Goal: Information Seeking & Learning: Learn about a topic

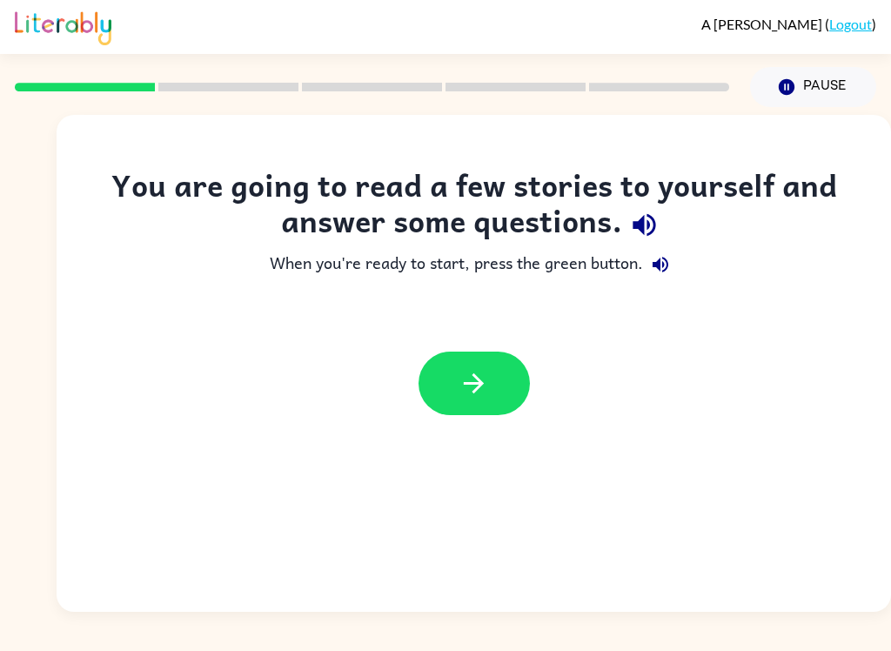
click at [484, 376] on icon "button" at bounding box center [474, 383] width 30 height 30
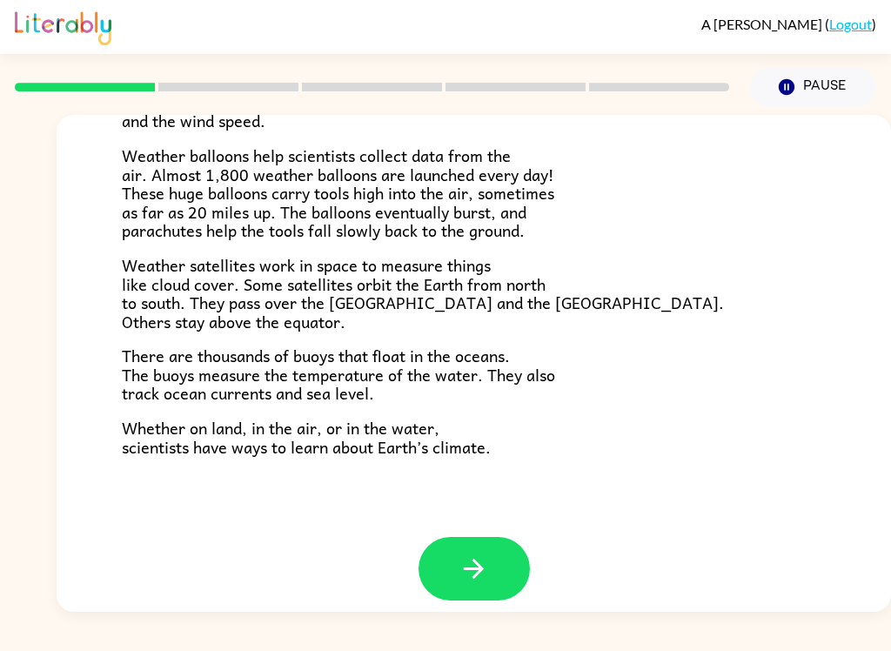
scroll to position [471, 0]
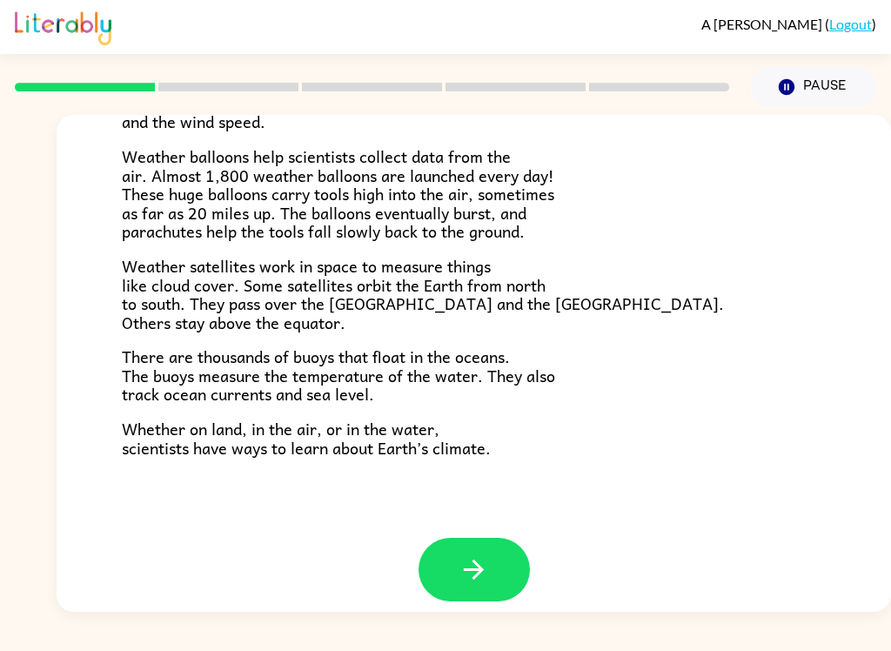
click at [473, 554] on icon "button" at bounding box center [474, 569] width 30 height 30
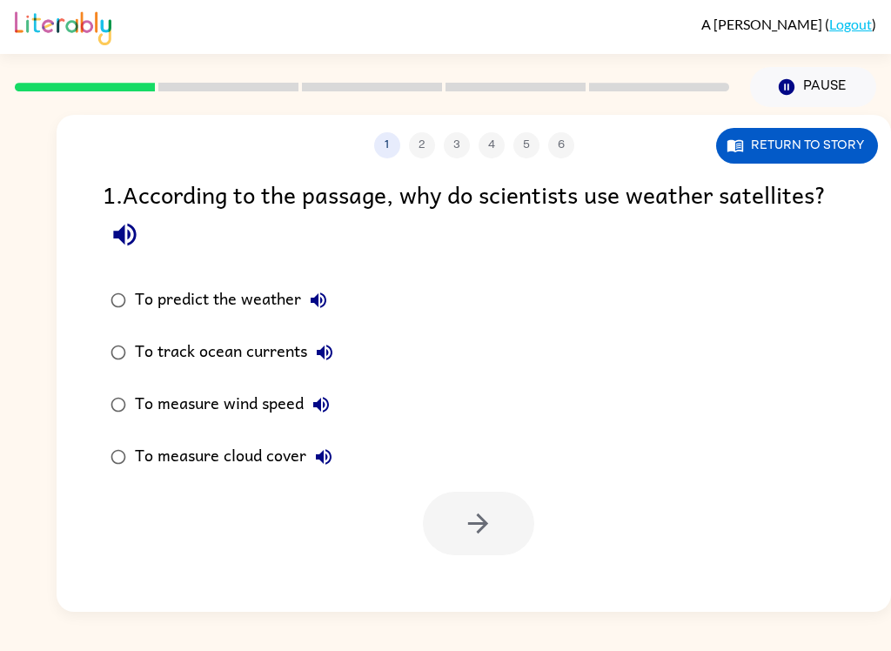
scroll to position [0, 0]
click at [131, 241] on icon "button" at bounding box center [125, 234] width 30 height 30
click at [190, 461] on div "To measure cloud cover" at bounding box center [238, 456] width 206 height 35
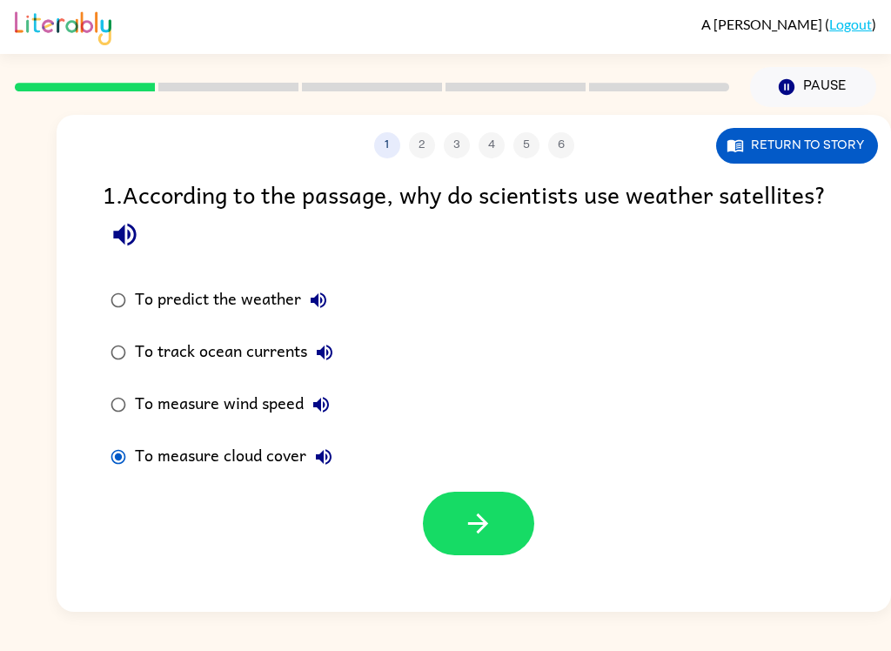
click at [484, 524] on icon "button" at bounding box center [478, 523] width 30 height 30
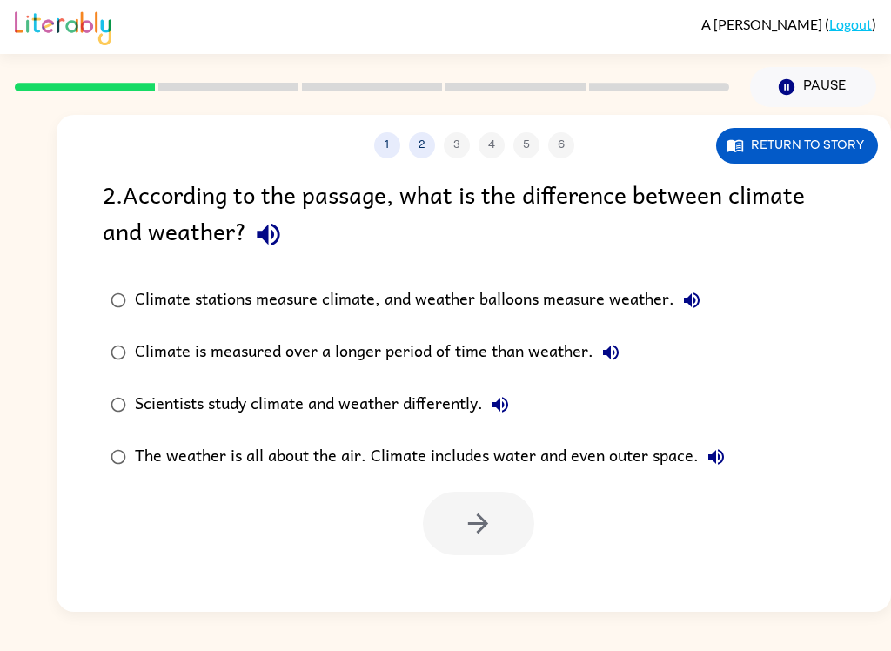
click at [259, 245] on icon "button" at bounding box center [268, 234] width 30 height 30
click at [723, 298] on label "Climate stations measure climate, and weather balloons measure weather." at bounding box center [417, 300] width 649 height 52
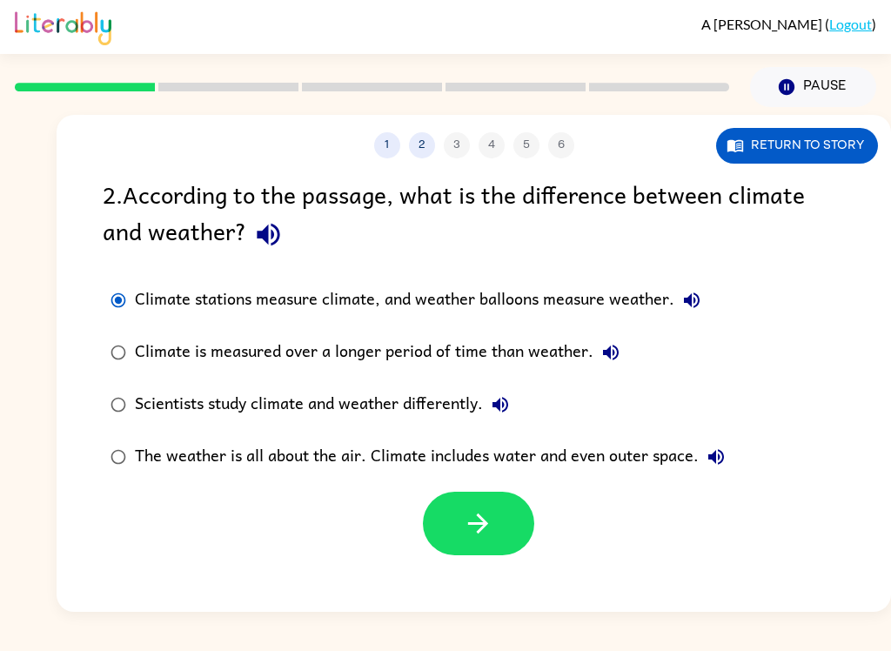
click at [695, 296] on icon "button" at bounding box center [692, 300] width 16 height 16
click at [619, 349] on icon "button" at bounding box center [610, 352] width 21 height 21
click at [518, 405] on button "Scientists study climate and weather differently." at bounding box center [500, 404] width 35 height 35
click at [704, 456] on button "The weather is all about the air. Climate includes water and even outer space." at bounding box center [716, 456] width 35 height 35
click at [504, 298] on div "Climate stations measure climate, and weather balloons measure weather." at bounding box center [422, 300] width 574 height 35
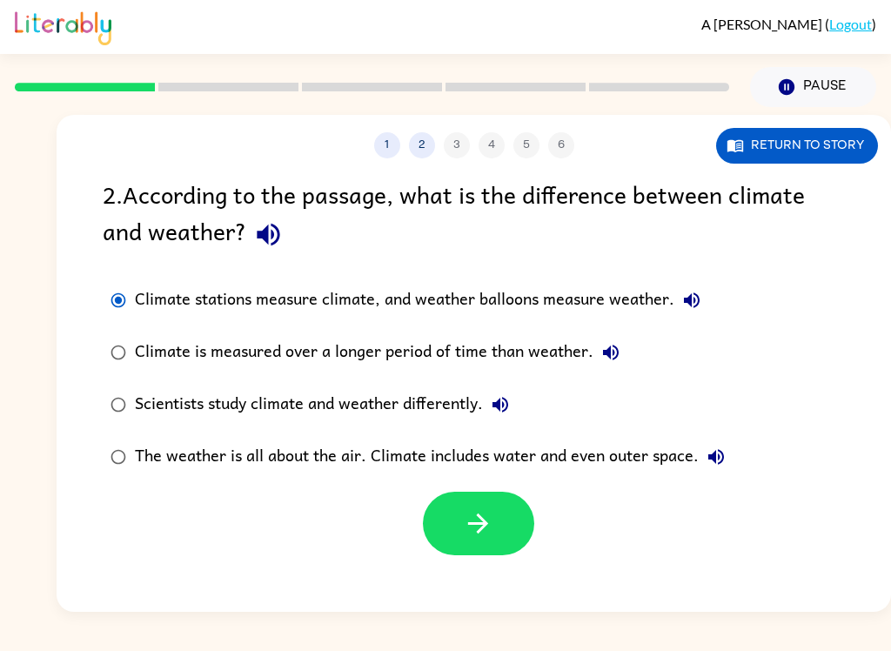
click at [500, 523] on button "button" at bounding box center [478, 524] width 111 height 64
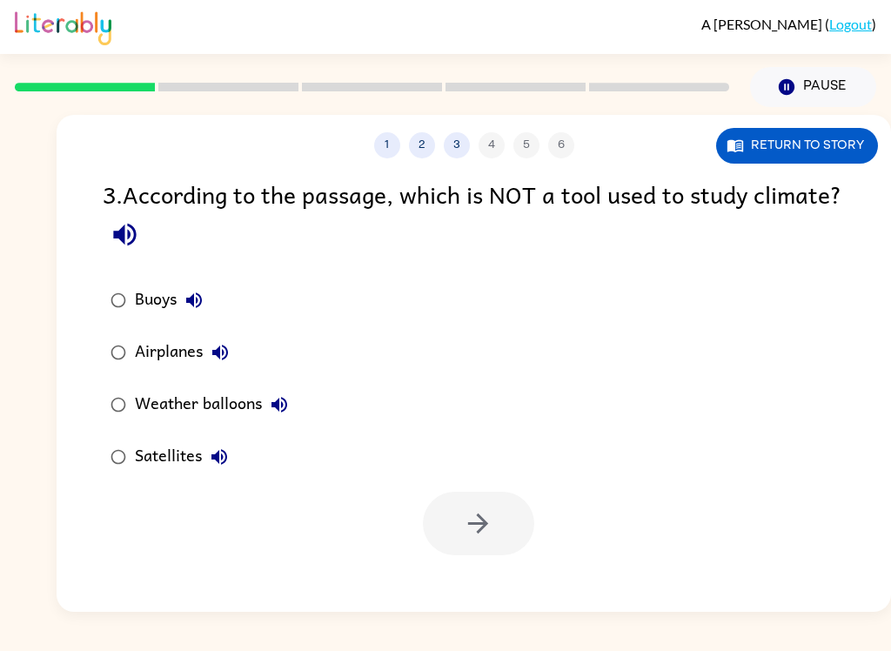
click at [230, 344] on icon "button" at bounding box center [220, 352] width 21 height 21
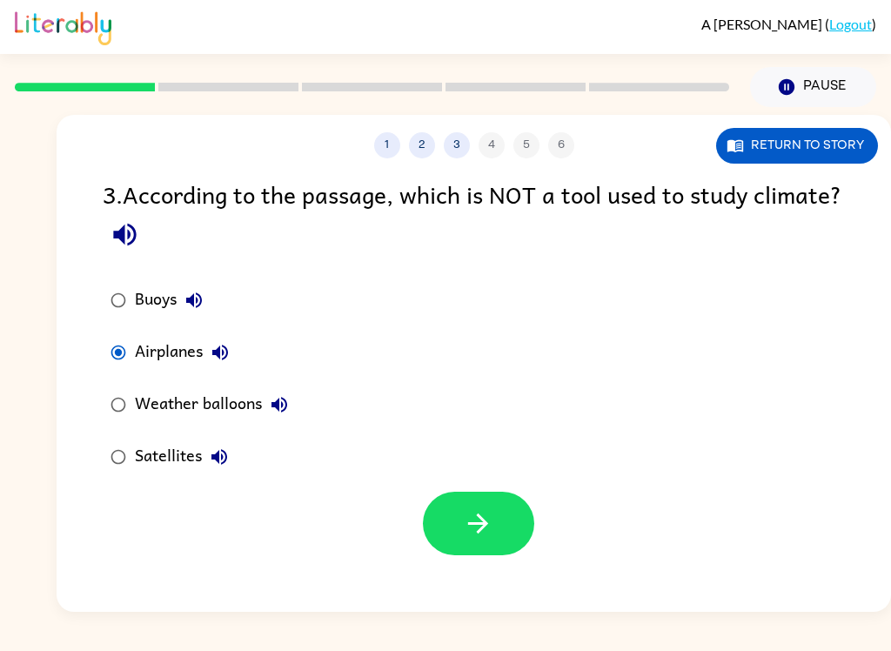
click at [490, 522] on icon "button" at bounding box center [478, 523] width 30 height 30
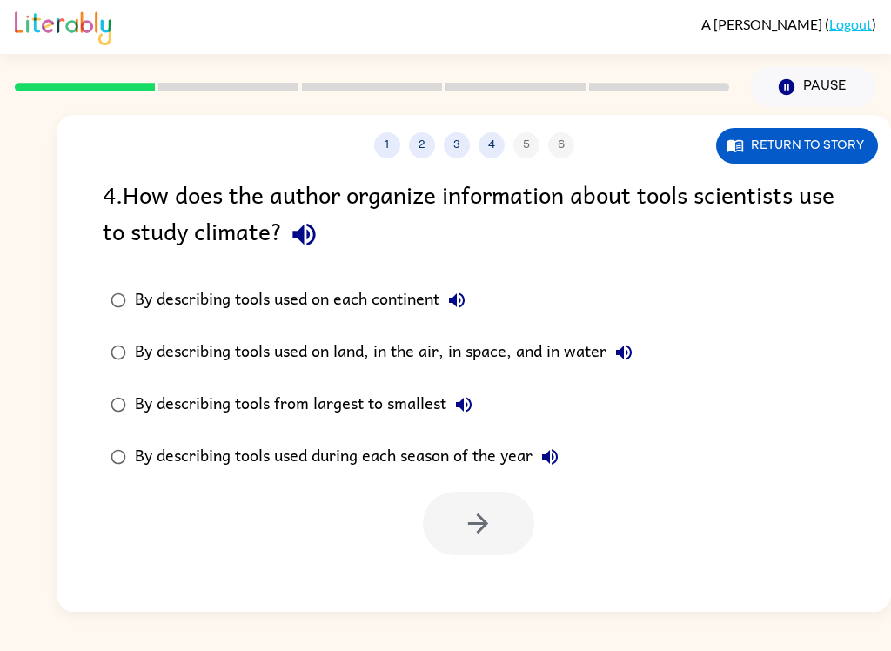
click at [517, 347] on div "By describing tools used on land, in the air, in space, and in water" at bounding box center [388, 352] width 506 height 35
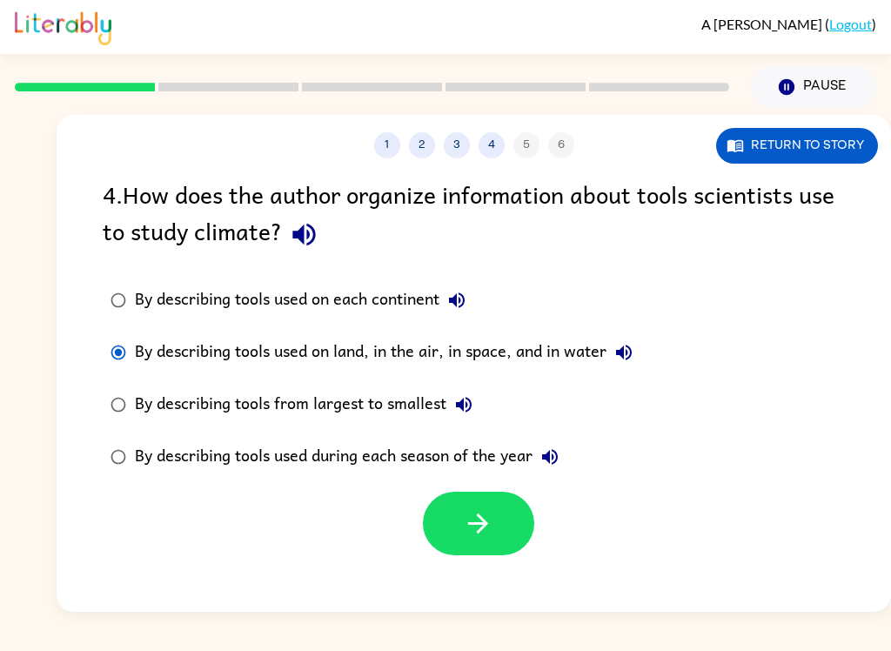
click at [497, 525] on button "button" at bounding box center [478, 524] width 111 height 64
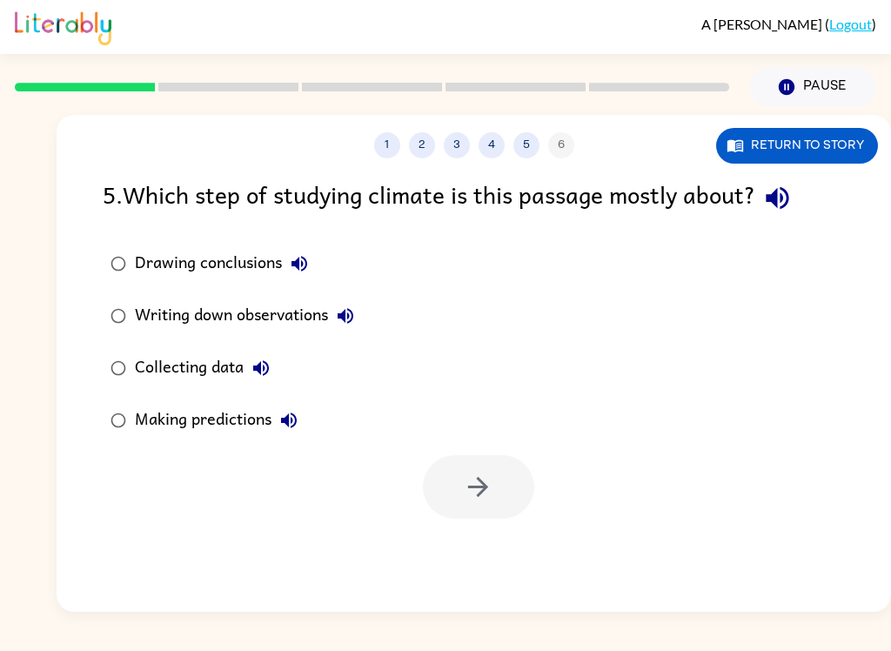
click at [786, 197] on icon "button" at bounding box center [777, 198] width 30 height 30
click at [215, 376] on div "Collecting data" at bounding box center [207, 368] width 144 height 35
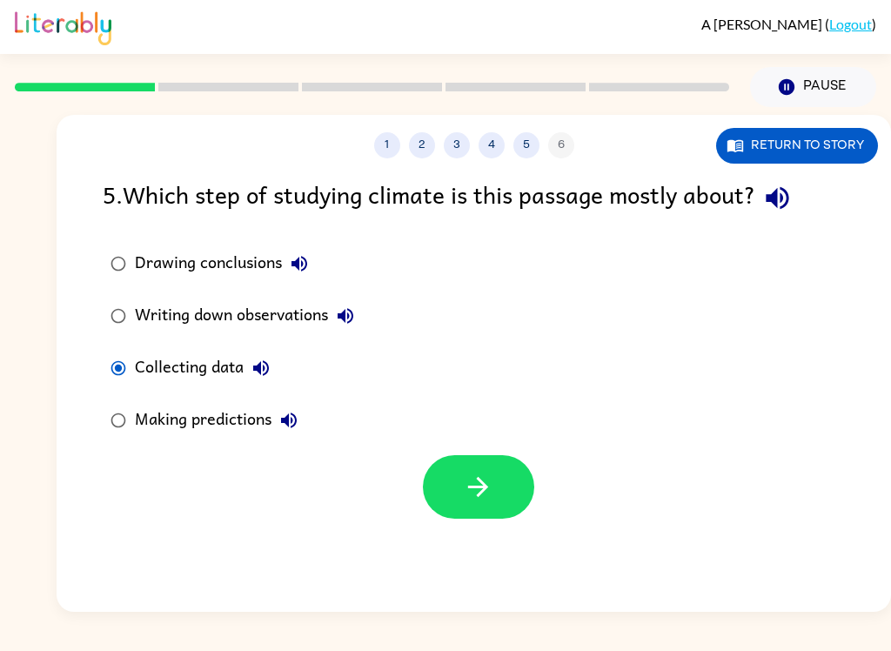
click at [472, 487] on icon "button" at bounding box center [478, 487] width 20 height 20
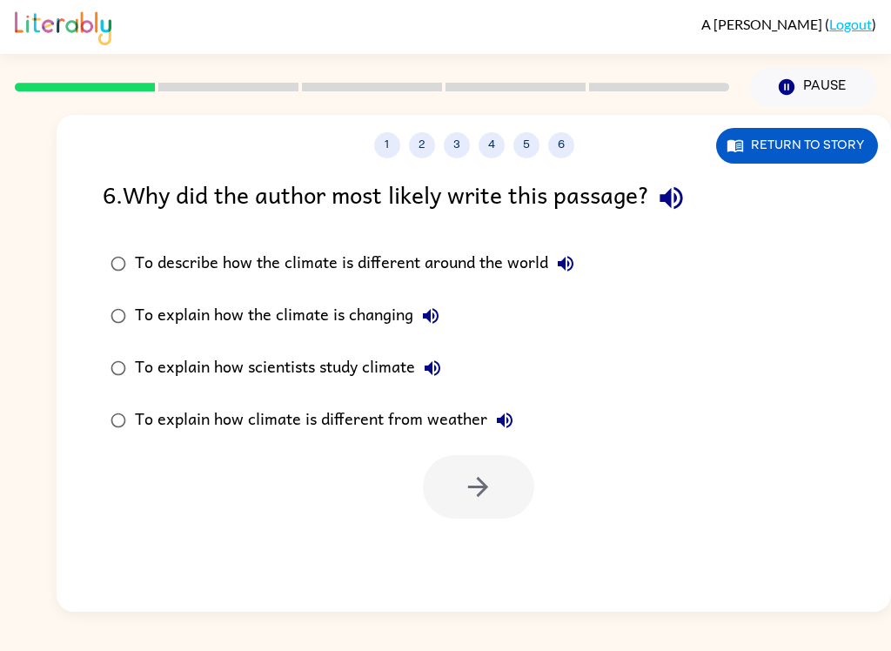
click at [675, 200] on icon "button" at bounding box center [671, 198] width 23 height 23
click at [345, 363] on div "To explain how scientists study climate" at bounding box center [292, 368] width 315 height 35
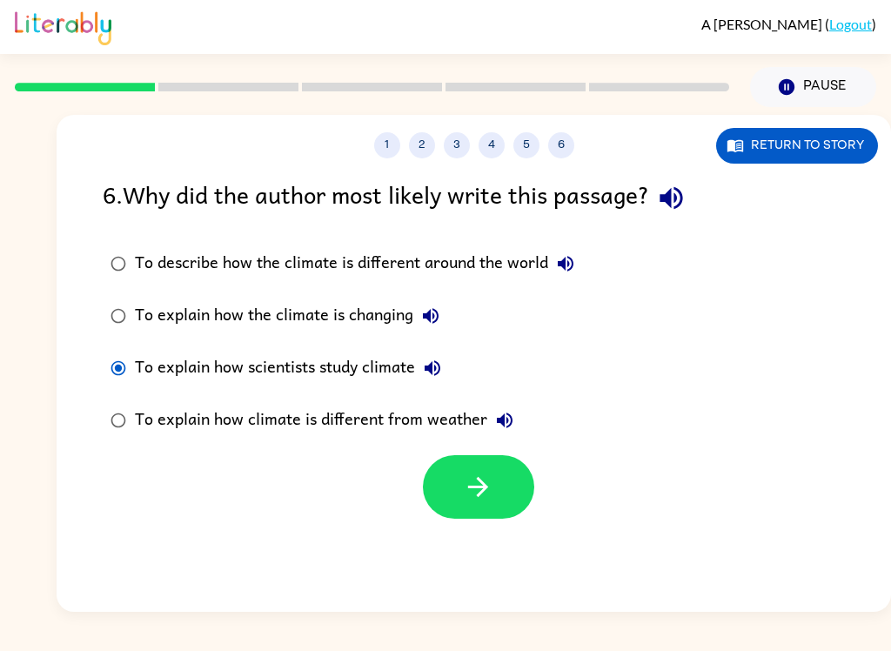
click at [486, 495] on icon "button" at bounding box center [478, 487] width 30 height 30
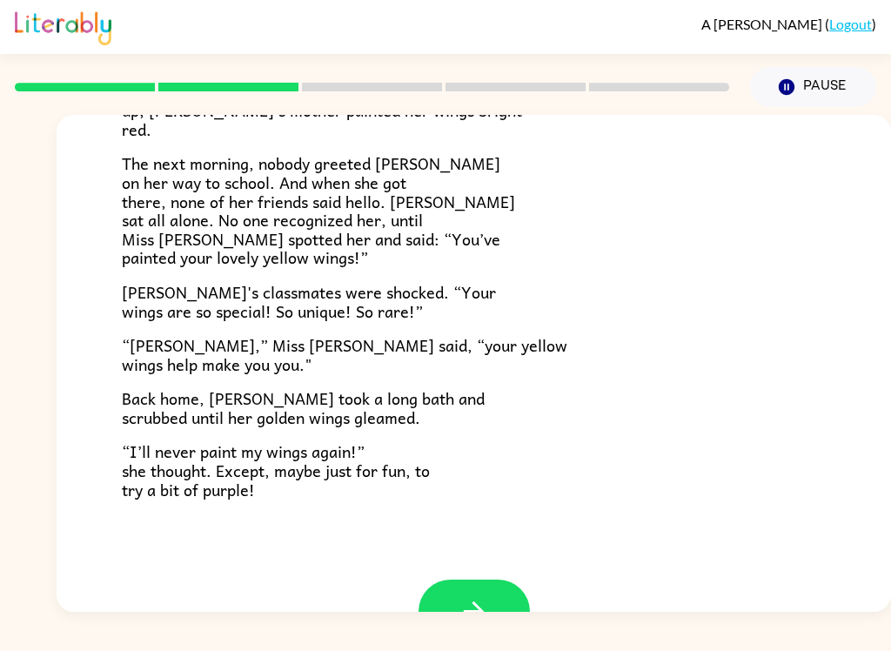
scroll to position [433, 0]
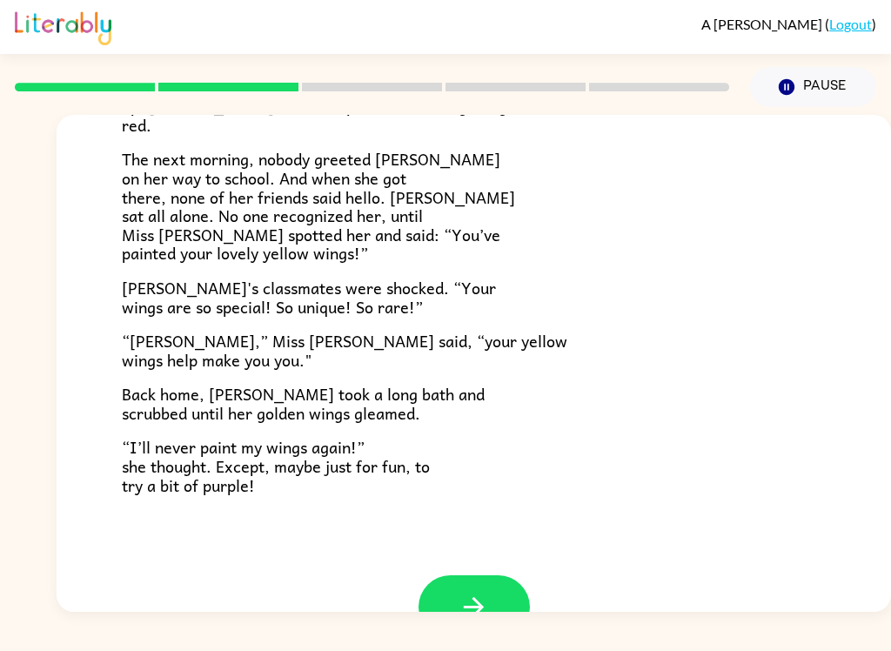
click at [466, 592] on icon "button" at bounding box center [474, 607] width 30 height 30
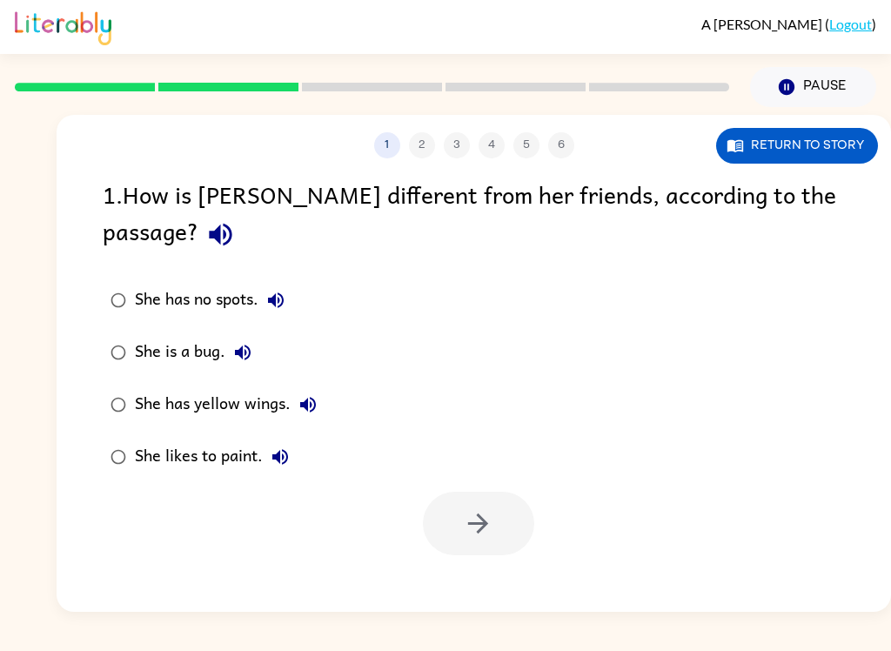
scroll to position [0, 0]
click at [236, 219] on icon "button" at bounding box center [220, 234] width 30 height 30
click at [231, 387] on div "She has yellow wings." at bounding box center [230, 404] width 191 height 35
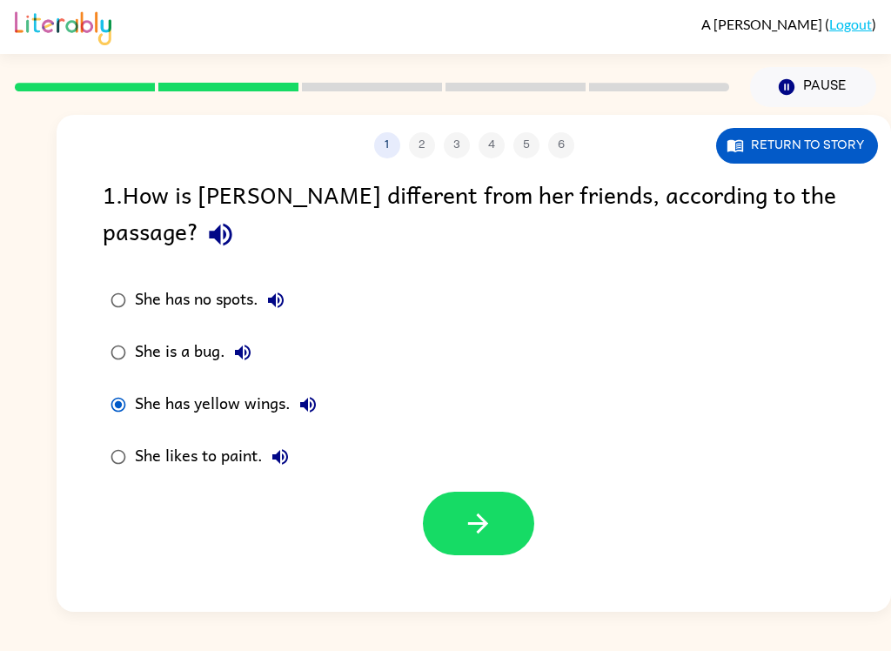
click at [494, 492] on button "button" at bounding box center [478, 524] width 111 height 64
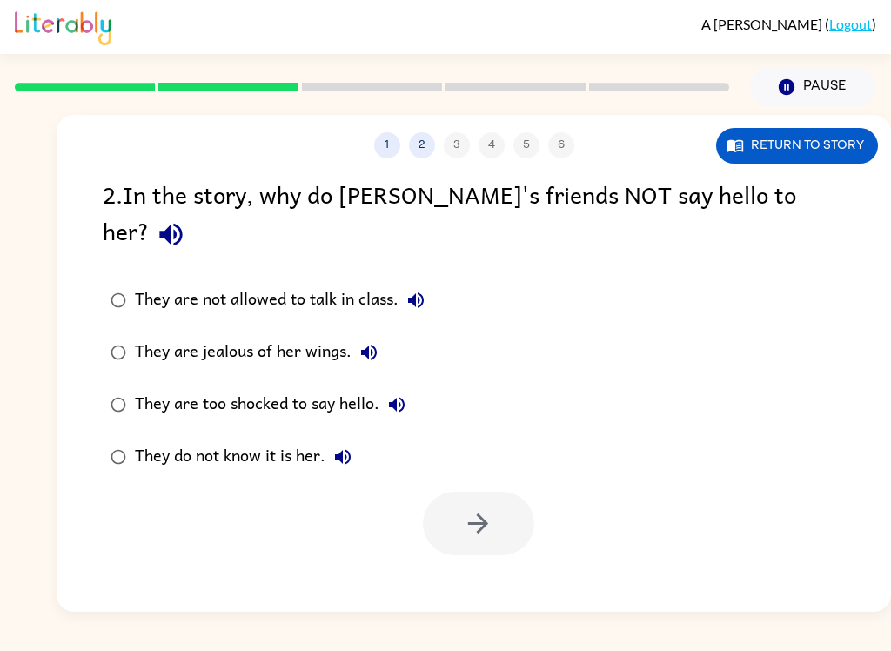
click at [315, 387] on div "They are too shocked to say hello." at bounding box center [274, 404] width 279 height 35
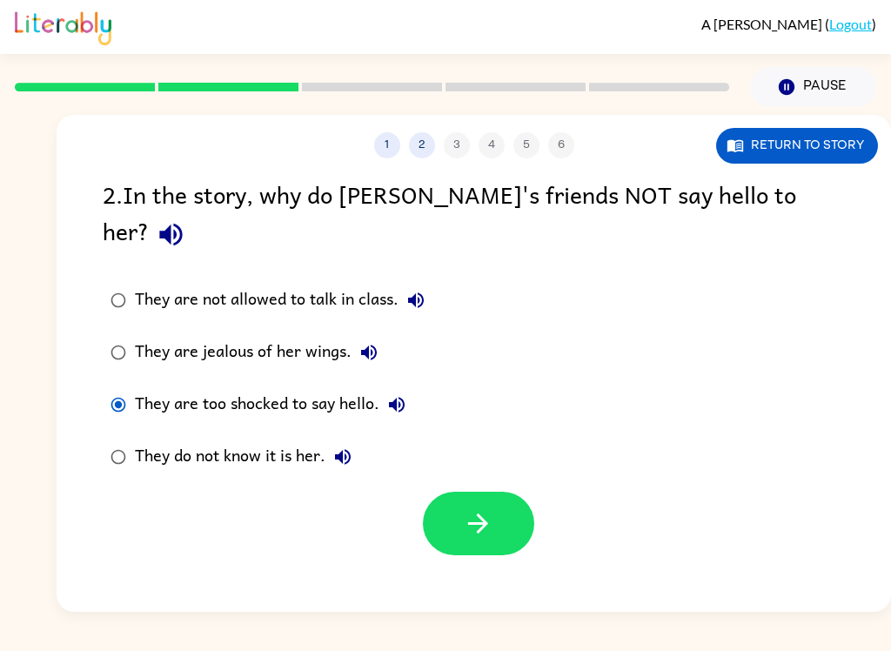
click at [479, 508] on icon "button" at bounding box center [478, 523] width 30 height 30
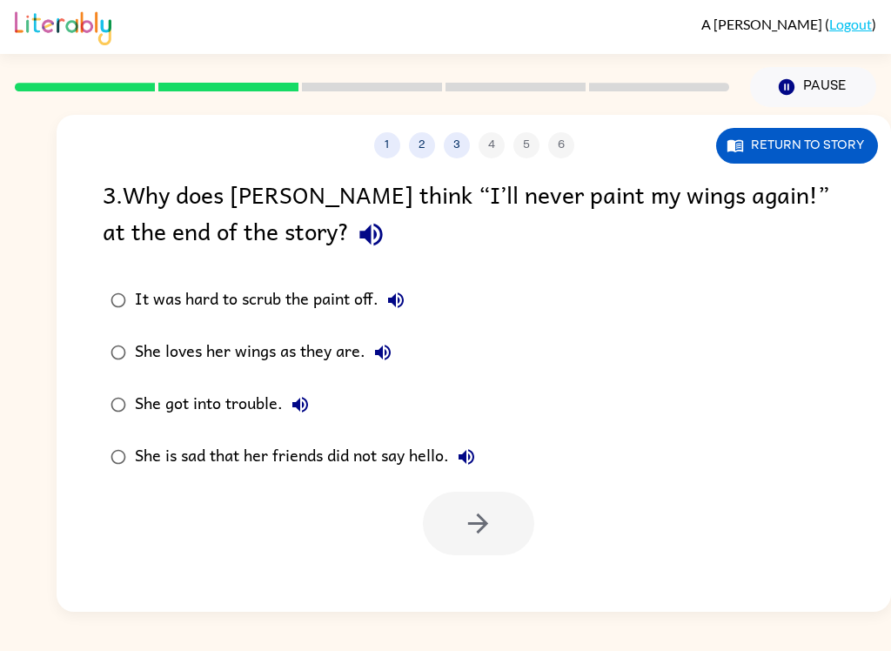
click at [359, 238] on icon "button" at bounding box center [370, 235] width 23 height 23
click at [320, 360] on div "She loves her wings as they are." at bounding box center [267, 352] width 265 height 35
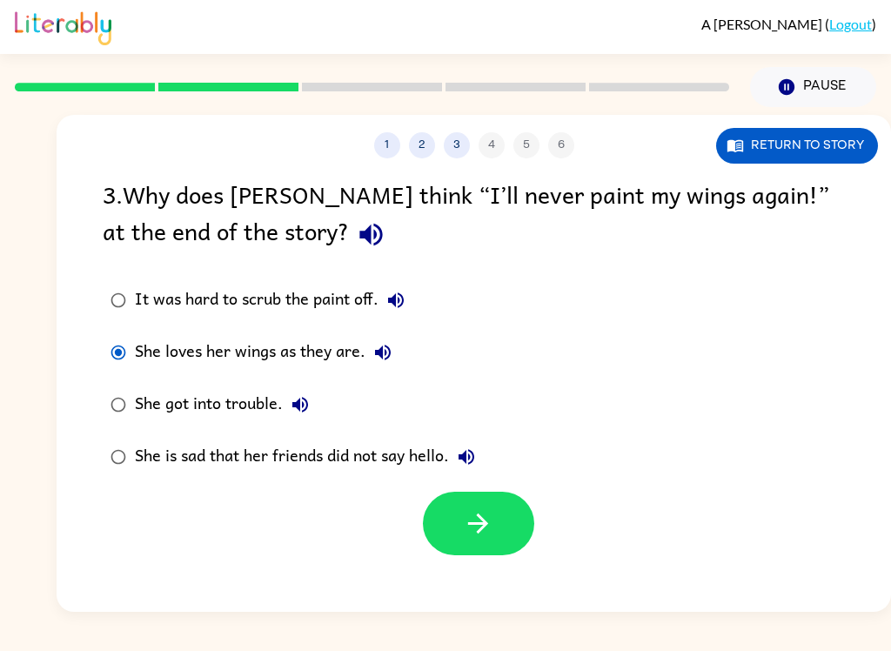
click at [484, 519] on icon "button" at bounding box center [478, 523] width 30 height 30
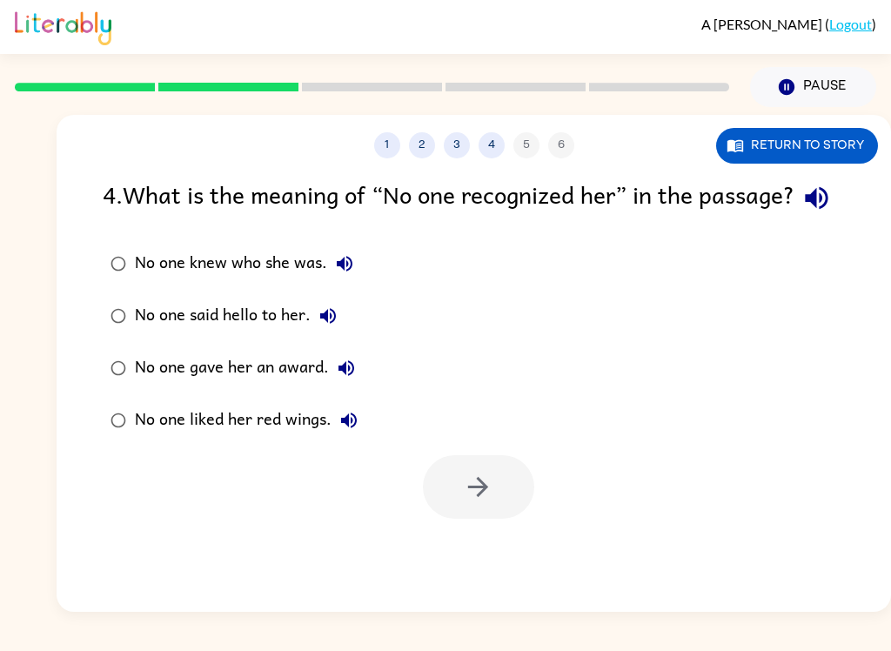
click at [801, 213] on icon "button" at bounding box center [816, 198] width 30 height 30
click at [258, 333] on div "No one said hello to her." at bounding box center [240, 315] width 211 height 35
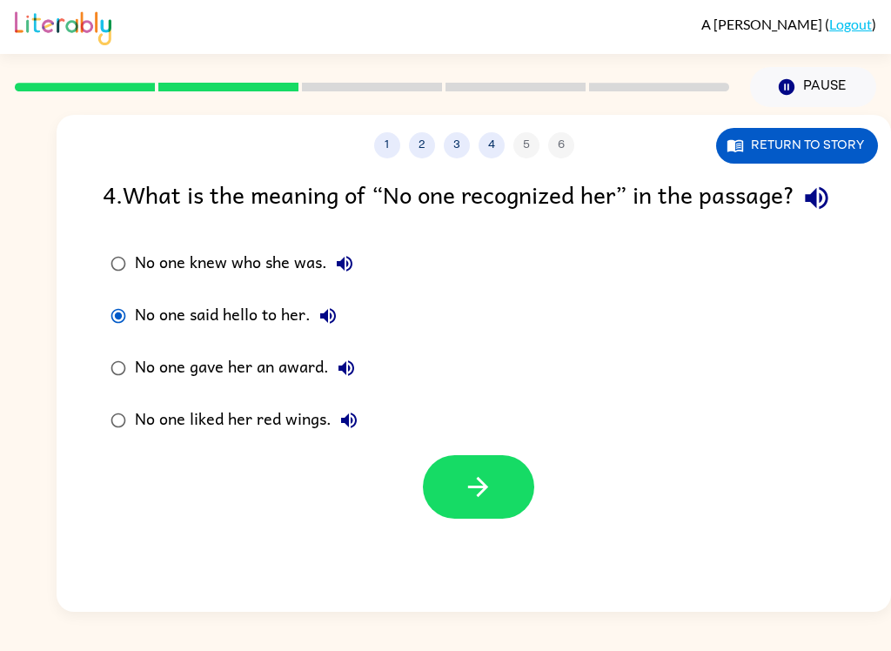
click at [492, 502] on icon "button" at bounding box center [478, 487] width 30 height 30
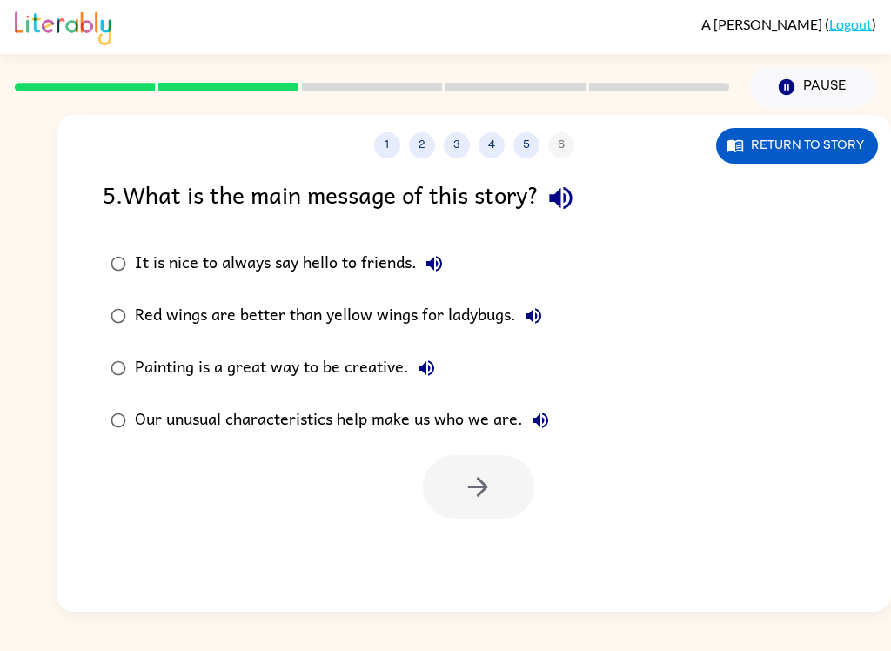
click at [572, 202] on icon "button" at bounding box center [560, 198] width 23 height 23
click at [385, 427] on div "Our unusual characteristics help make us who we are." at bounding box center [346, 420] width 423 height 35
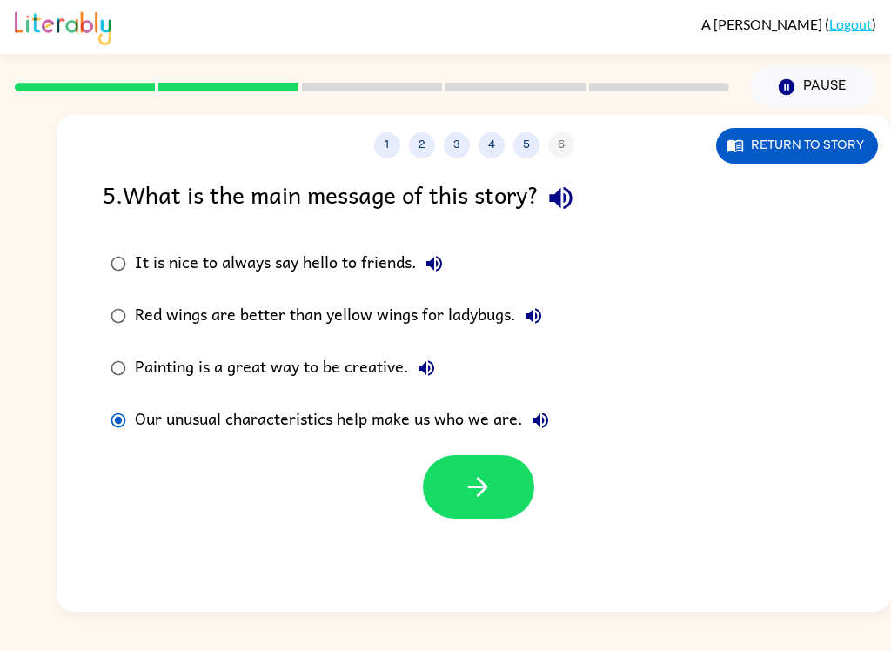
click at [479, 506] on button "button" at bounding box center [478, 487] width 111 height 64
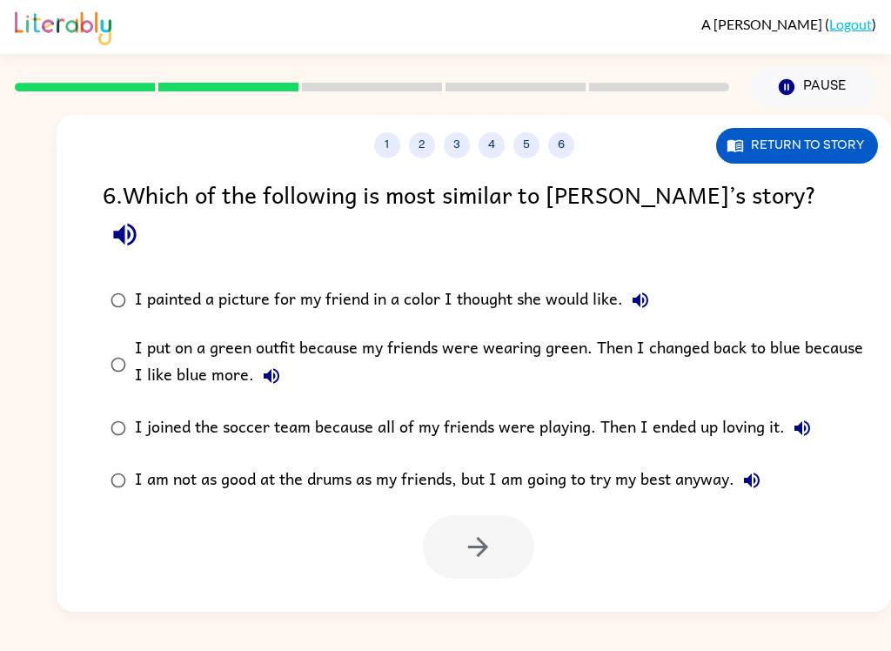
click at [642, 290] on icon "button" at bounding box center [640, 300] width 21 height 21
click at [278, 365] on icon "button" at bounding box center [271, 375] width 21 height 21
click at [727, 178] on div "6 . Which of the following is most similar to [PERSON_NAME]’s story?" at bounding box center [474, 216] width 742 height 81
click at [809, 420] on icon "button" at bounding box center [802, 428] width 16 height 16
click at [810, 418] on icon "button" at bounding box center [802, 428] width 21 height 21
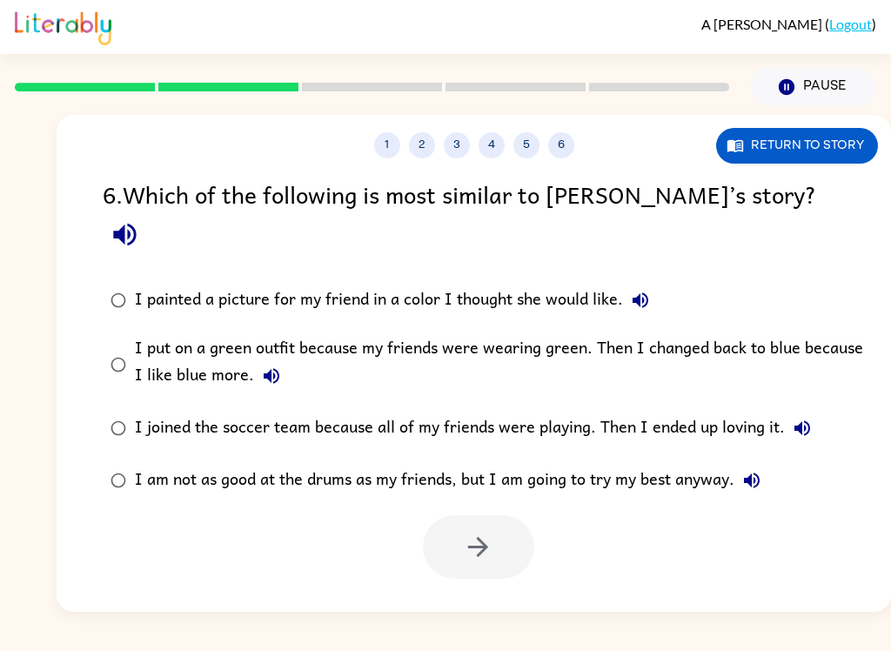
click at [790, 411] on button "I joined the soccer team because all of my friends were playing. Then I ended u…" at bounding box center [802, 428] width 35 height 35
click at [803, 418] on icon "button" at bounding box center [802, 428] width 21 height 21
click at [674, 463] on div "I am not as good at the drums as my friends, but I am going to try my best anyw…" at bounding box center [452, 480] width 634 height 35
click at [394, 335] on div "I put on a green outfit because my friends were wearing green. Then I changed b…" at bounding box center [502, 364] width 734 height 58
click at [509, 283] on div "I painted a picture for my friend in a color I thought she would like." at bounding box center [396, 300] width 523 height 35
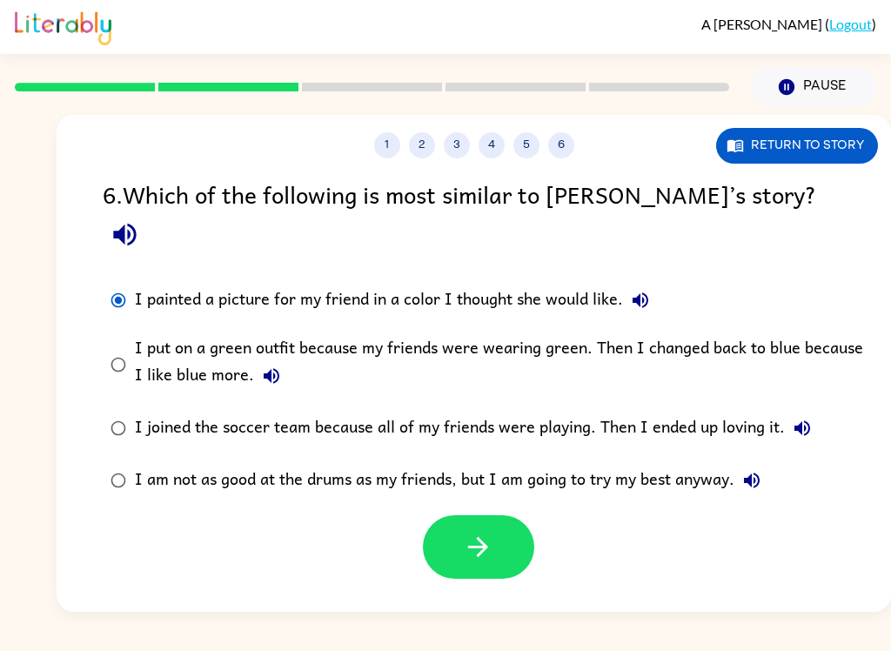
click at [495, 335] on div "I put on a green outfit because my friends were wearing green. Then I changed b…" at bounding box center [502, 364] width 734 height 58
click at [479, 411] on div "I joined the soccer team because all of my friends were playing. Then I ended u…" at bounding box center [477, 428] width 685 height 35
click at [493, 527] on button "button" at bounding box center [478, 547] width 111 height 64
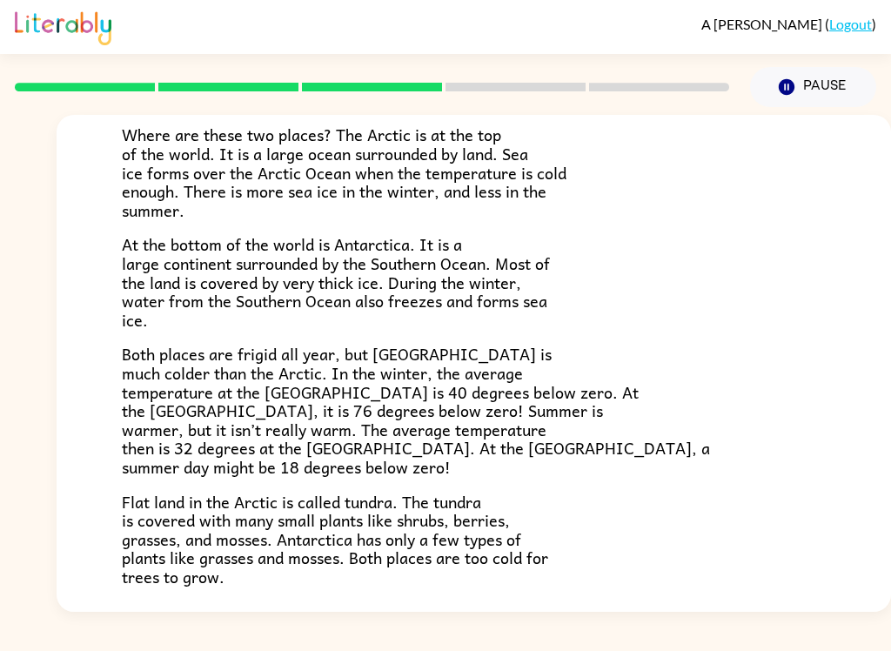
scroll to position [224, 0]
click at [679, 507] on p "Flat land in the Arctic is called tundra. The tundra is covered with many small…" at bounding box center [474, 539] width 704 height 94
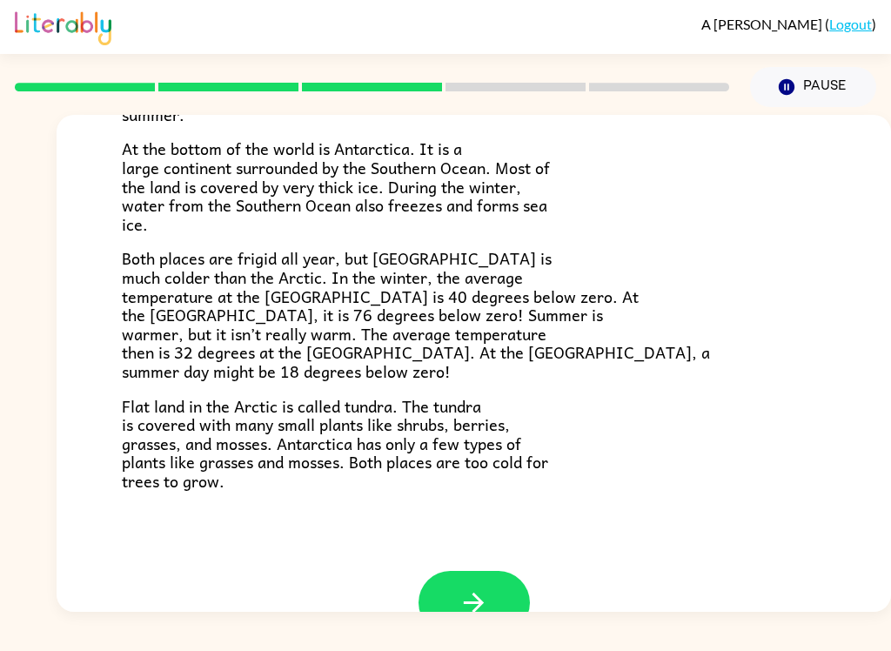
scroll to position [320, 0]
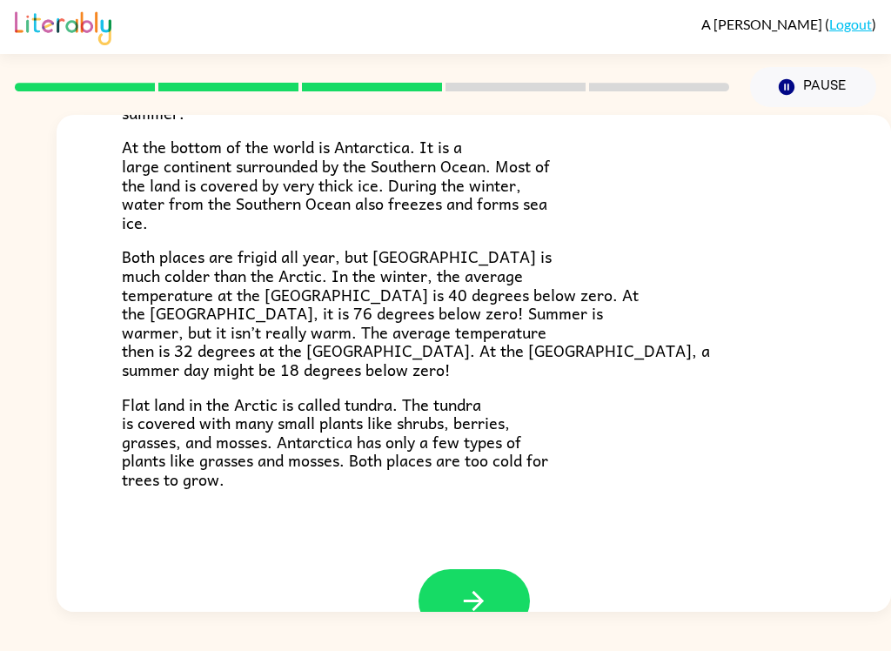
click at [481, 591] on icon "button" at bounding box center [474, 601] width 20 height 20
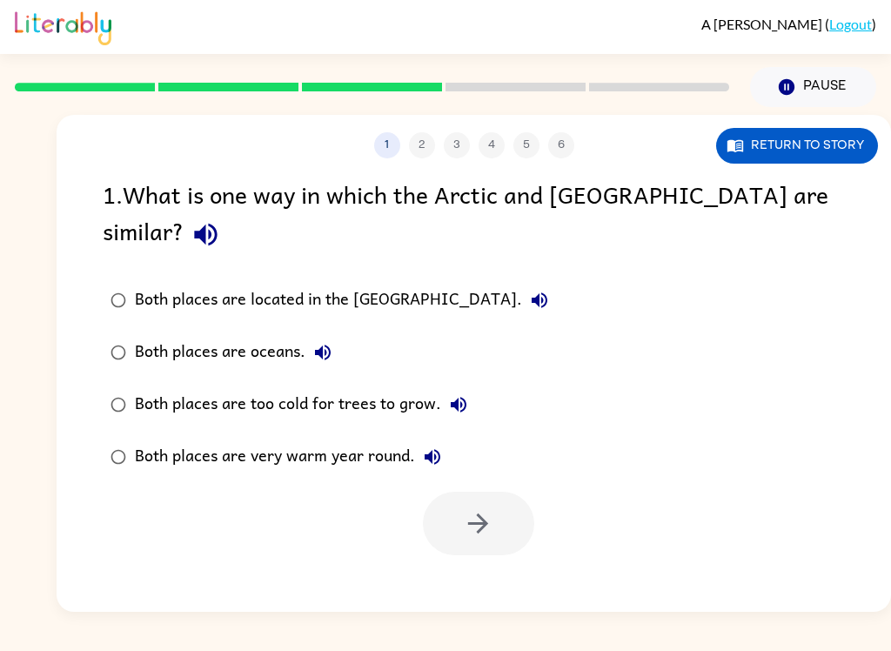
click at [221, 219] on icon "button" at bounding box center [206, 234] width 30 height 30
click at [345, 387] on div "Both places are too cold for trees to grow." at bounding box center [305, 404] width 341 height 35
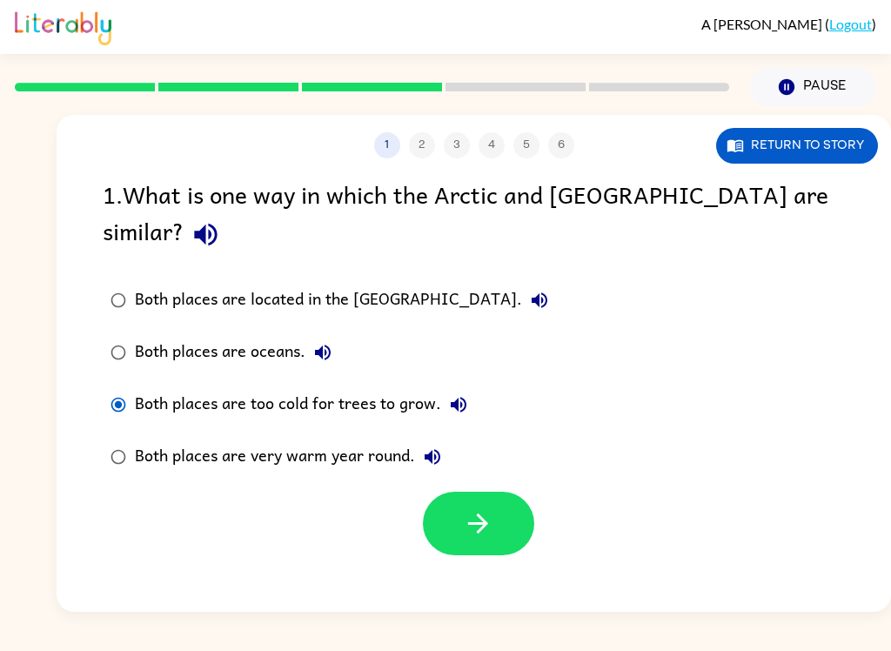
click at [489, 504] on button "button" at bounding box center [478, 524] width 111 height 64
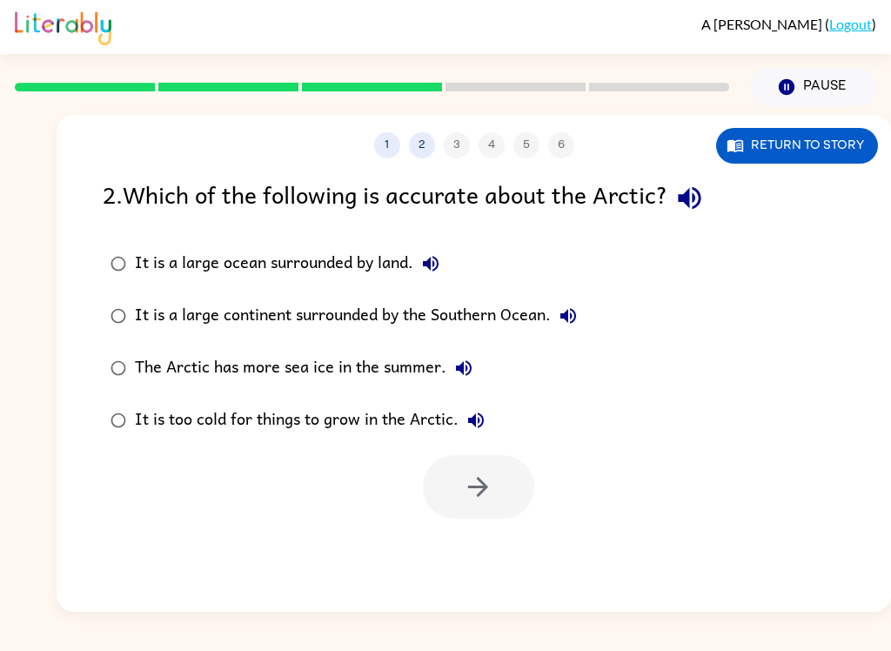
click at [690, 215] on button "button" at bounding box center [689, 198] width 44 height 44
click at [395, 422] on div "It is too cold for things to grow in the Arctic." at bounding box center [314, 420] width 358 height 35
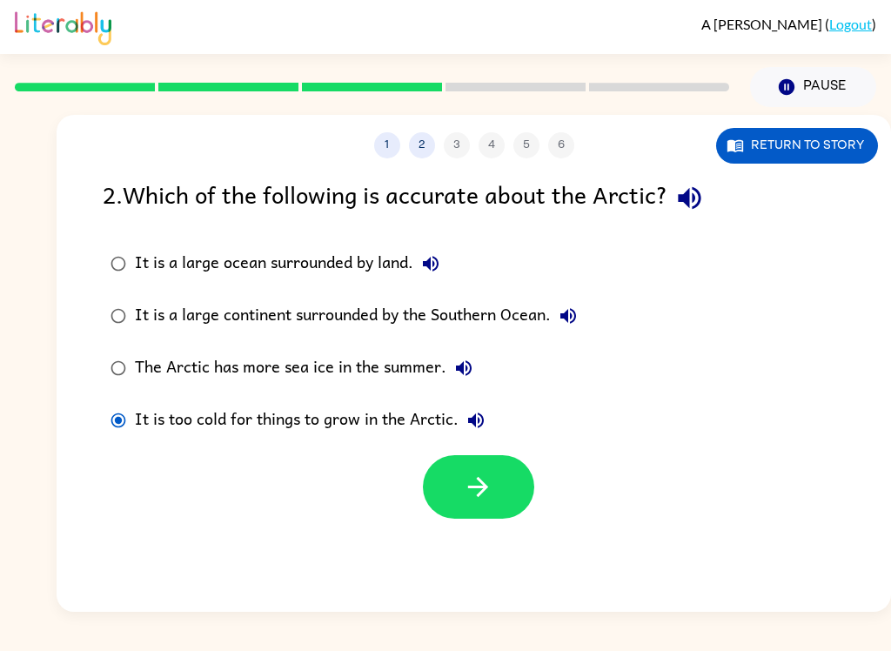
click at [485, 492] on icon "button" at bounding box center [478, 487] width 30 height 30
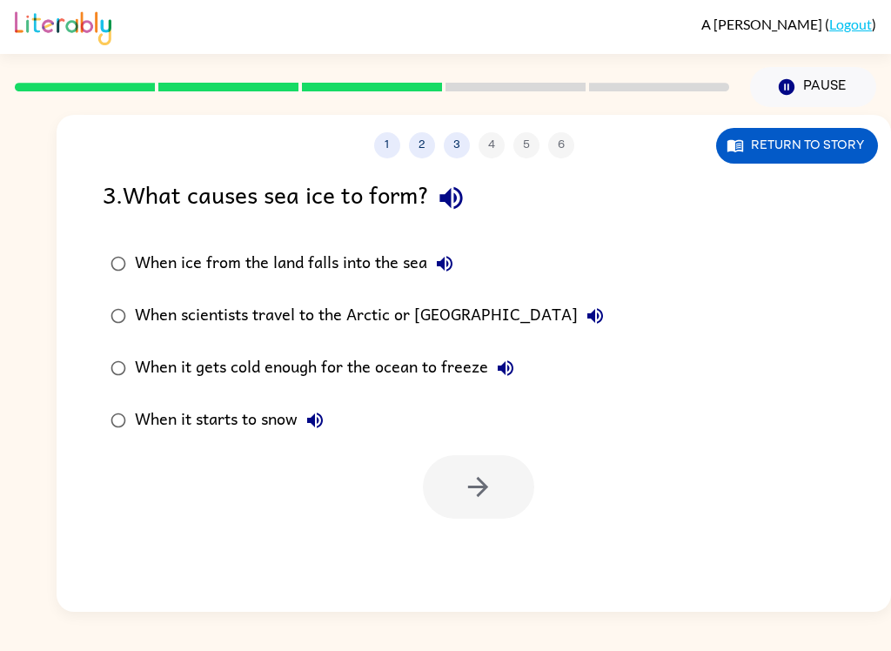
click at [453, 199] on icon "button" at bounding box center [450, 198] width 23 height 23
click at [223, 431] on div "When it starts to snow" at bounding box center [234, 420] width 198 height 35
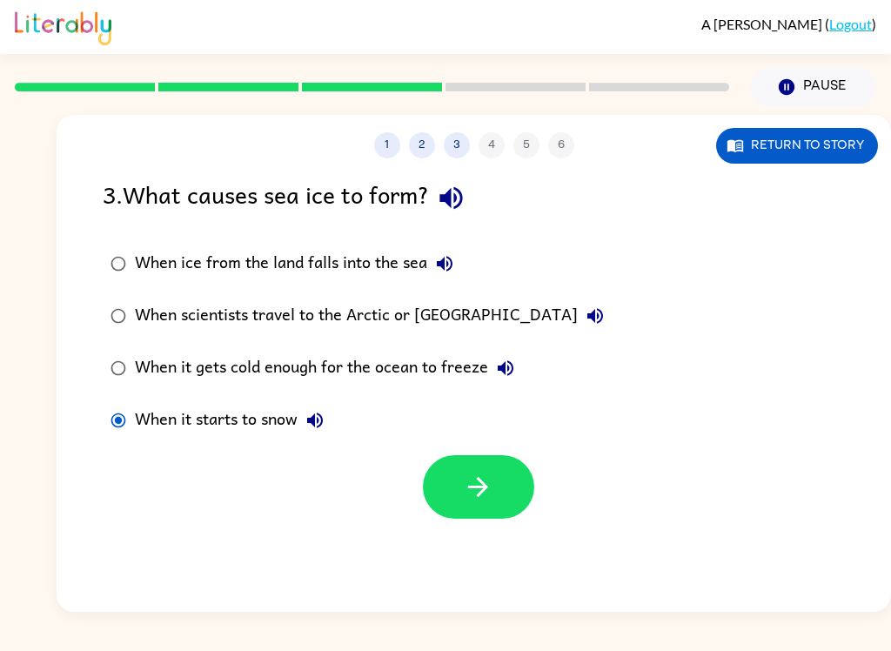
click at [463, 484] on icon "button" at bounding box center [478, 487] width 30 height 30
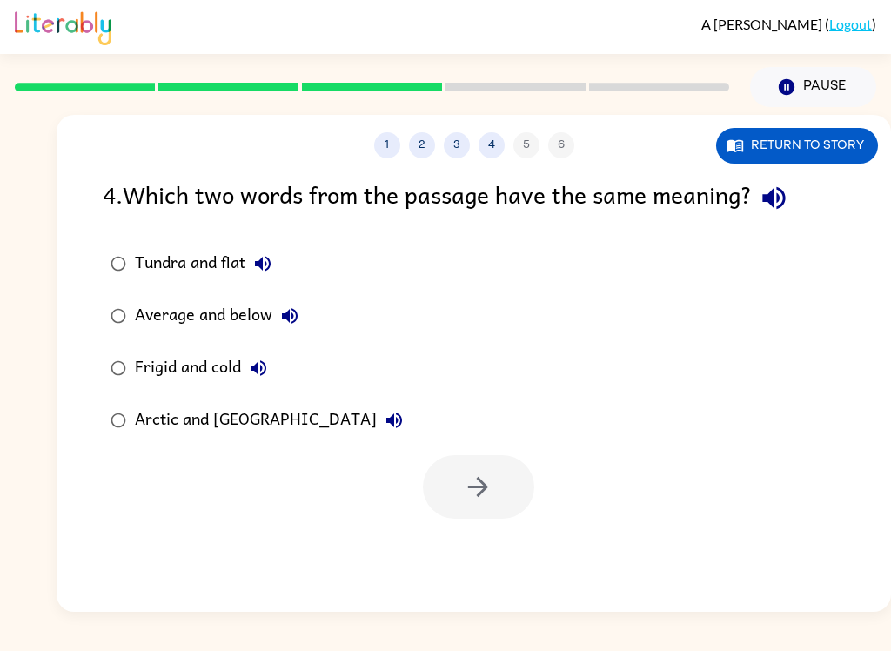
click at [789, 194] on icon "button" at bounding box center [774, 198] width 30 height 30
click at [771, 347] on div "Tundra and flat Average and below Frigid and cold Arctic and [GEOGRAPHIC_DATA]" at bounding box center [497, 342] width 788 height 209
click at [233, 433] on div "Arctic and [GEOGRAPHIC_DATA]" at bounding box center [273, 420] width 277 height 35
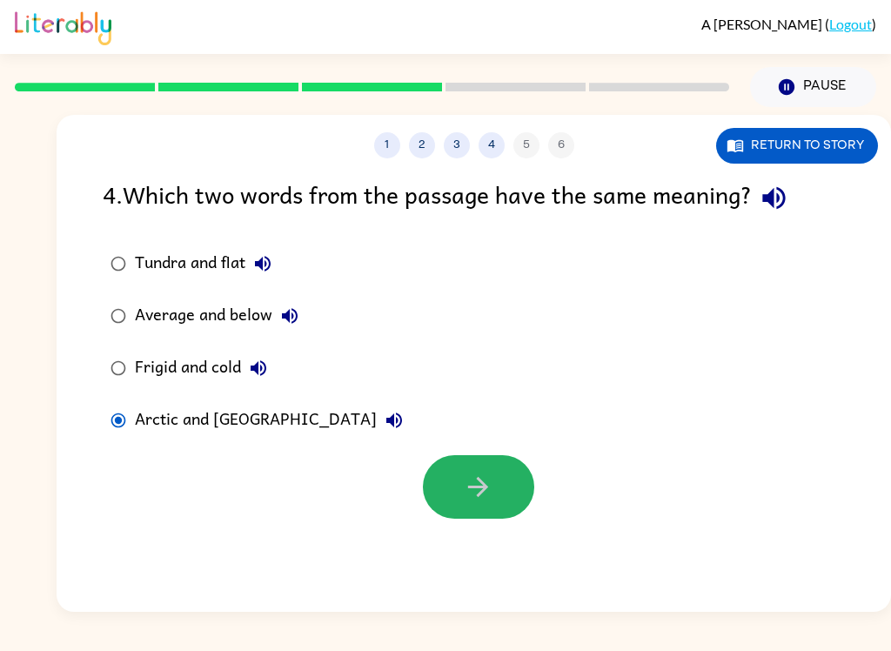
click at [486, 499] on icon "button" at bounding box center [478, 487] width 30 height 30
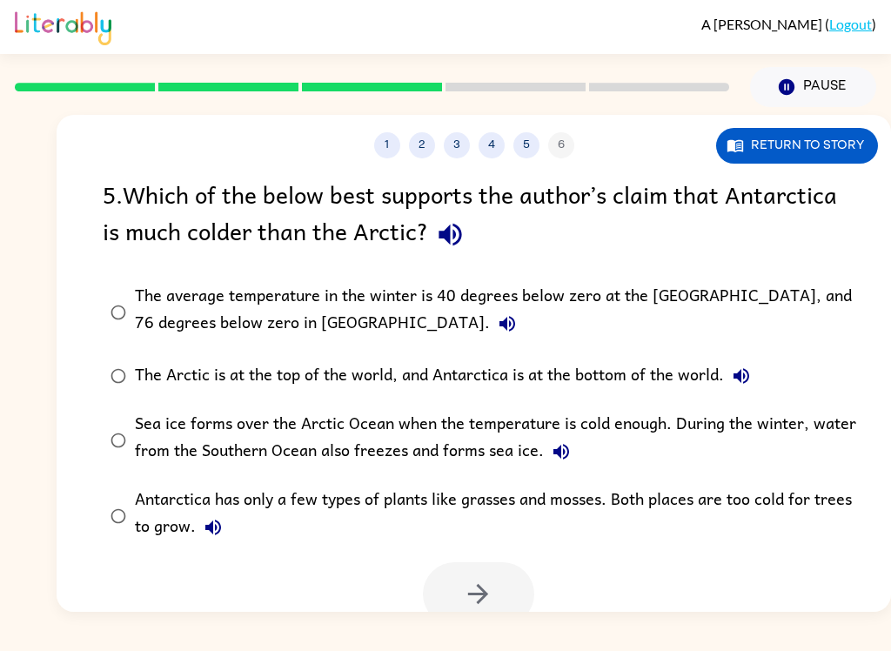
click at [454, 230] on icon "button" at bounding box center [450, 234] width 30 height 30
click at [499, 322] on icon "button" at bounding box center [507, 324] width 16 height 16
click at [347, 286] on div "The average temperature in the winter is 40 degrees below zero at the [GEOGRAPH…" at bounding box center [502, 312] width 734 height 58
click at [747, 385] on icon "button" at bounding box center [741, 375] width 21 height 21
click at [568, 452] on icon "button" at bounding box center [561, 451] width 21 height 21
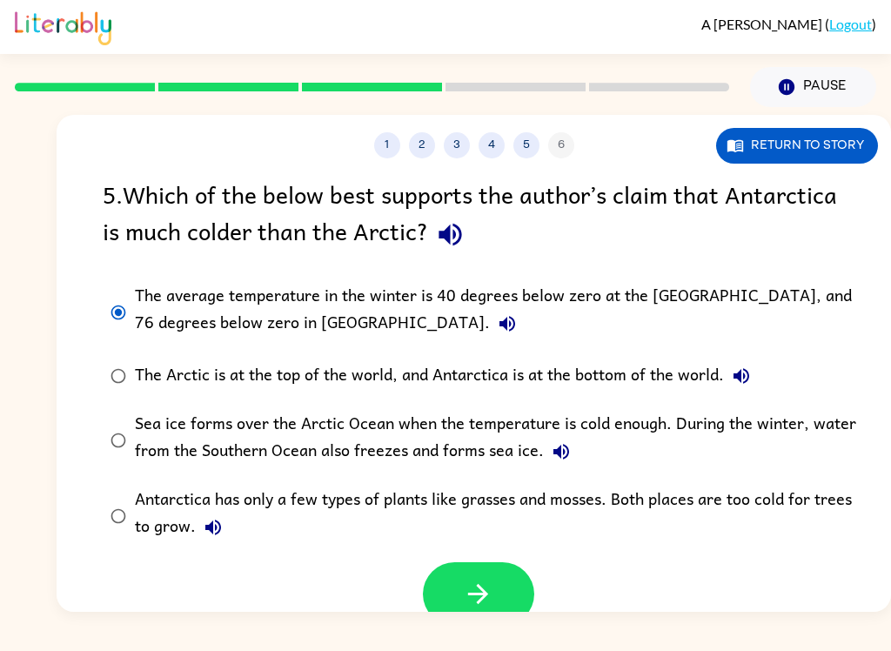
click at [440, 426] on div "Sea ice forms over the Arctic Ocean when the temperature is cold enough. During…" at bounding box center [502, 440] width 734 height 58
click at [211, 537] on icon "button" at bounding box center [213, 527] width 21 height 21
click at [479, 497] on div "Antarctica has only a few types of plants like grasses and mosses. Both places …" at bounding box center [502, 515] width 734 height 58
click at [493, 584] on button "button" at bounding box center [478, 594] width 111 height 64
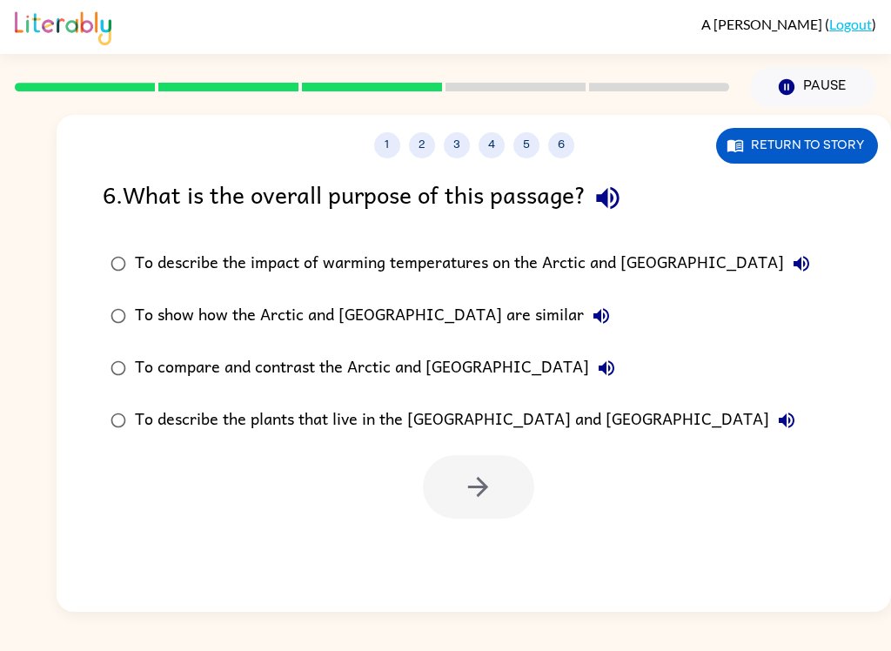
click at [621, 201] on icon "button" at bounding box center [608, 198] width 30 height 30
click at [455, 368] on div "To compare and contrast the Arctic and [GEOGRAPHIC_DATA]" at bounding box center [379, 368] width 489 height 35
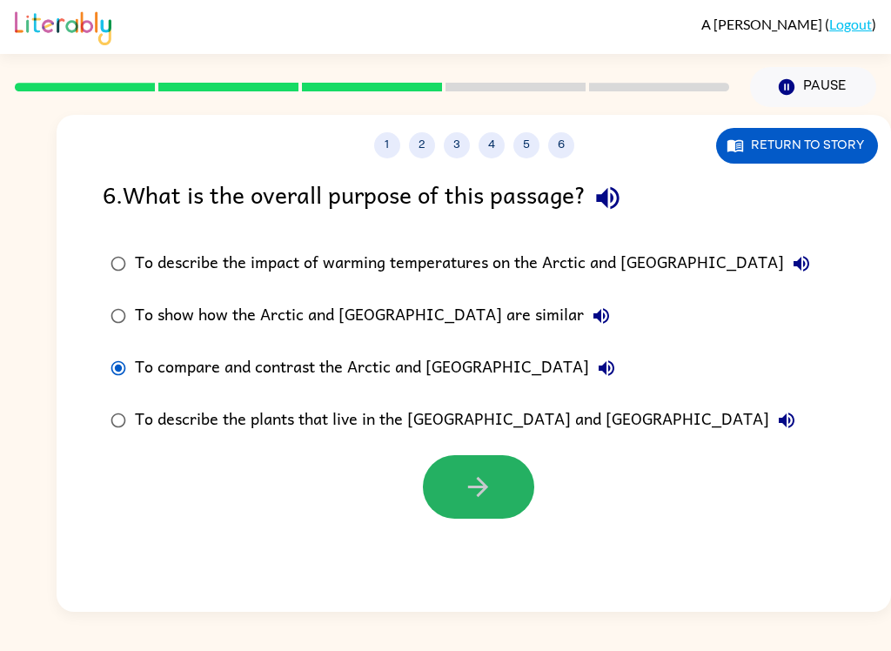
click at [476, 486] on icon "button" at bounding box center [478, 487] width 30 height 30
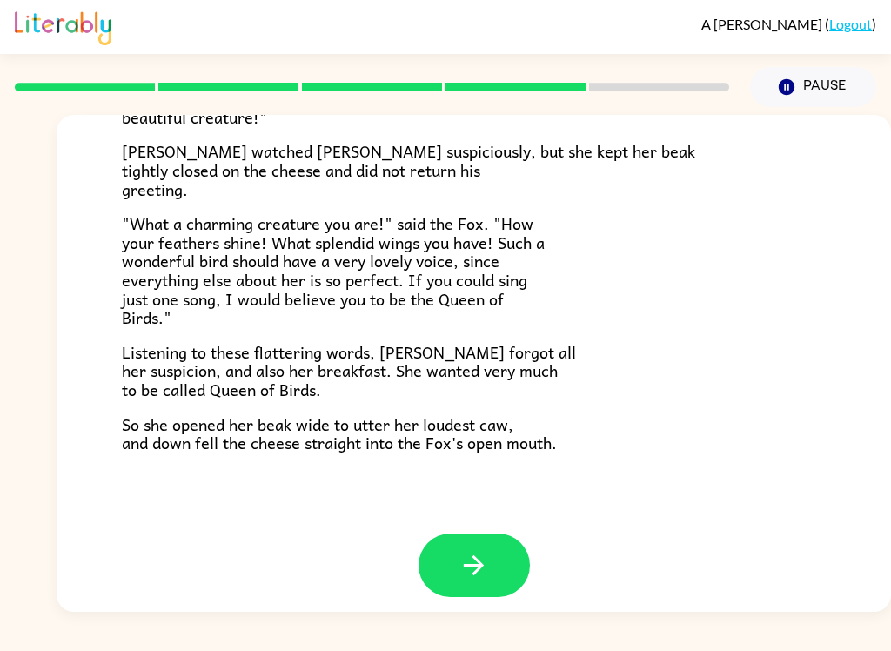
scroll to position [330, 0]
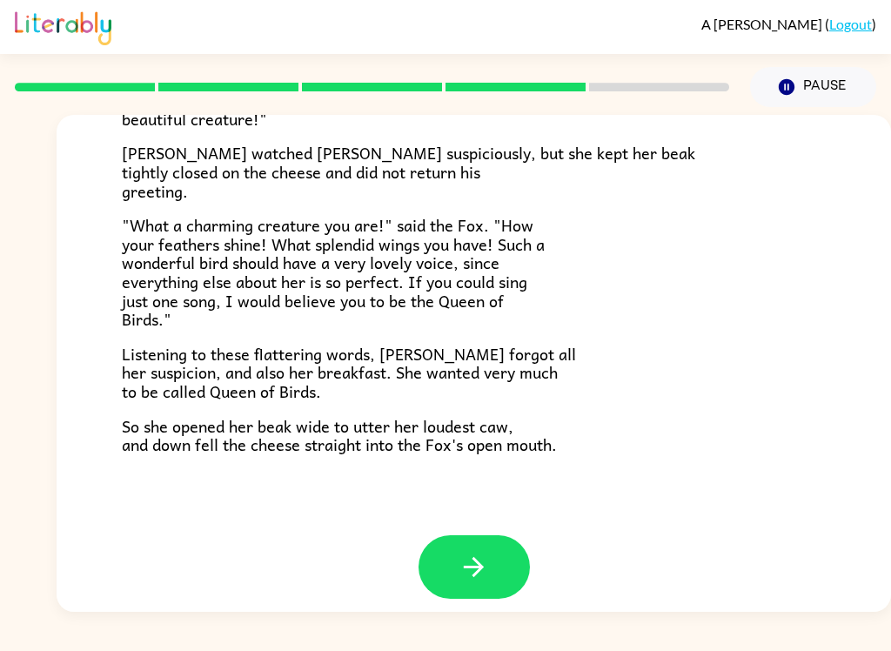
click at [483, 552] on icon "button" at bounding box center [474, 567] width 30 height 30
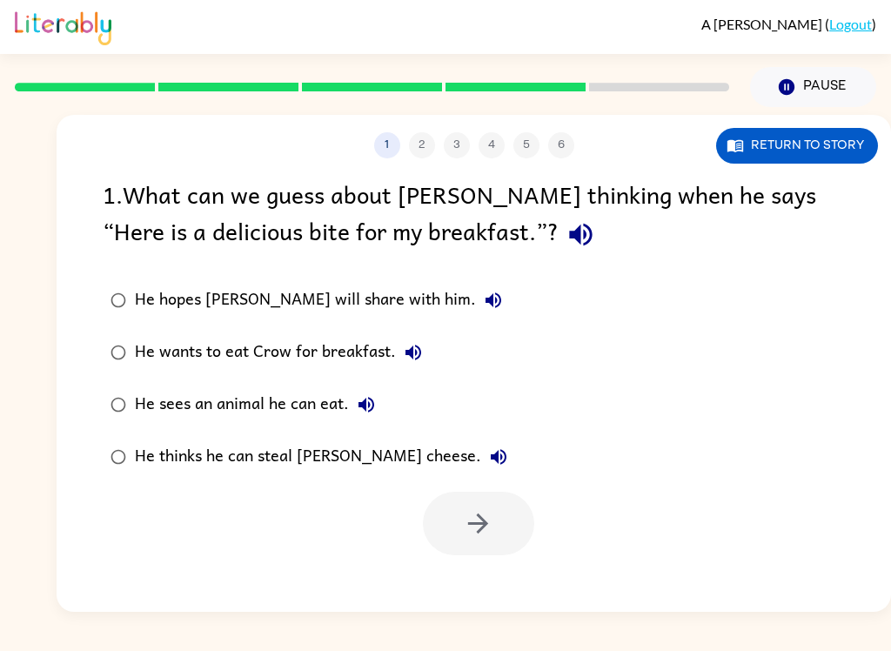
click at [559, 228] on button "button" at bounding box center [581, 234] width 44 height 44
click at [304, 454] on div "He thinks he can steal [PERSON_NAME] cheese." at bounding box center [325, 456] width 381 height 35
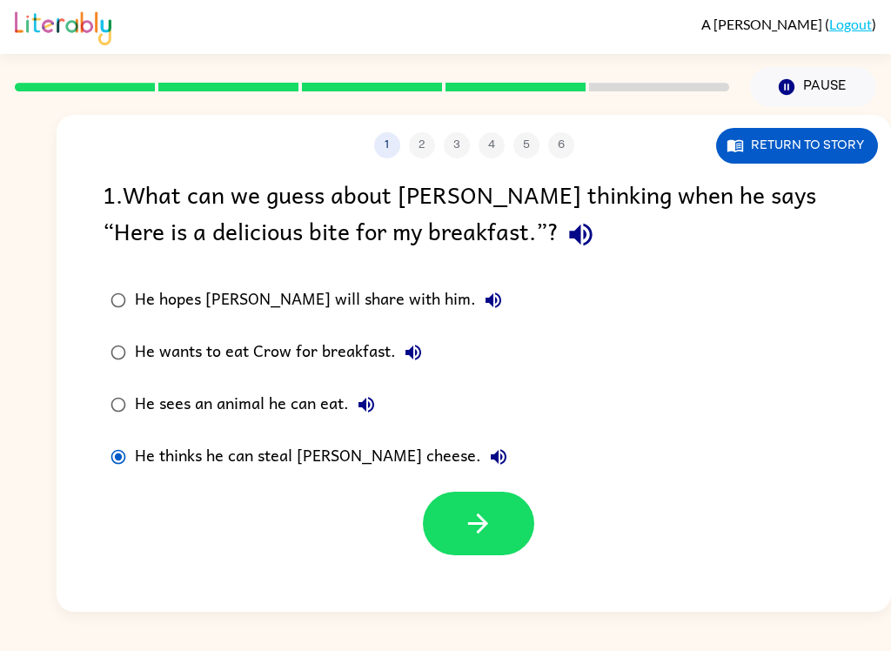
click at [489, 531] on icon "button" at bounding box center [478, 523] width 30 height 30
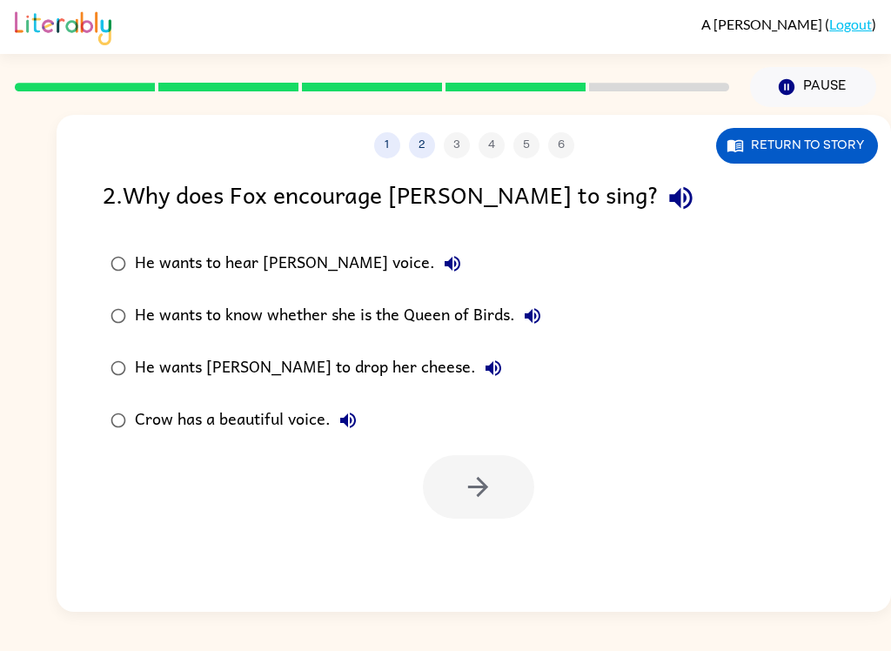
click at [265, 370] on div "He wants [PERSON_NAME] to drop her cheese." at bounding box center [323, 368] width 376 height 35
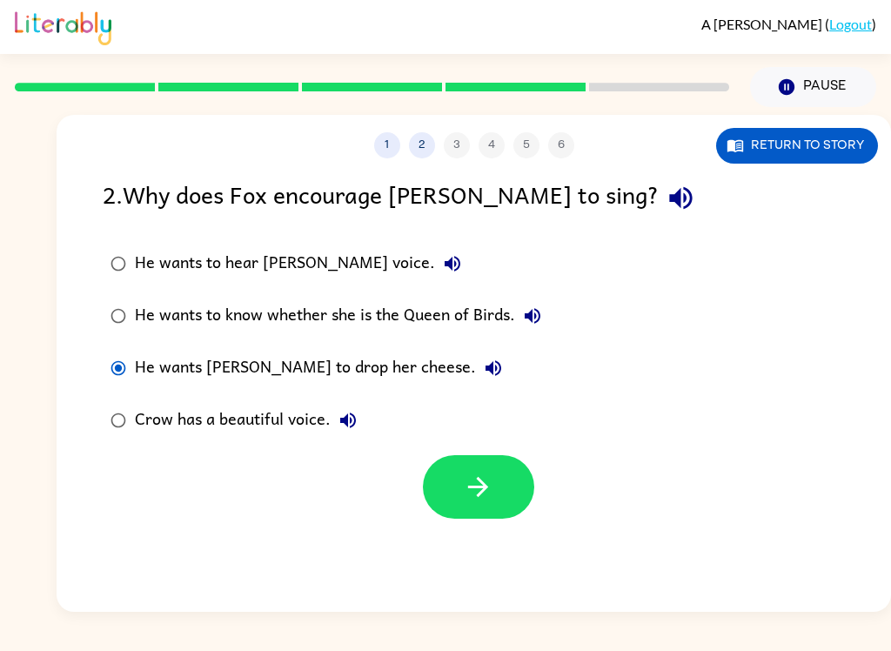
click at [483, 489] on icon "button" at bounding box center [478, 487] width 30 height 30
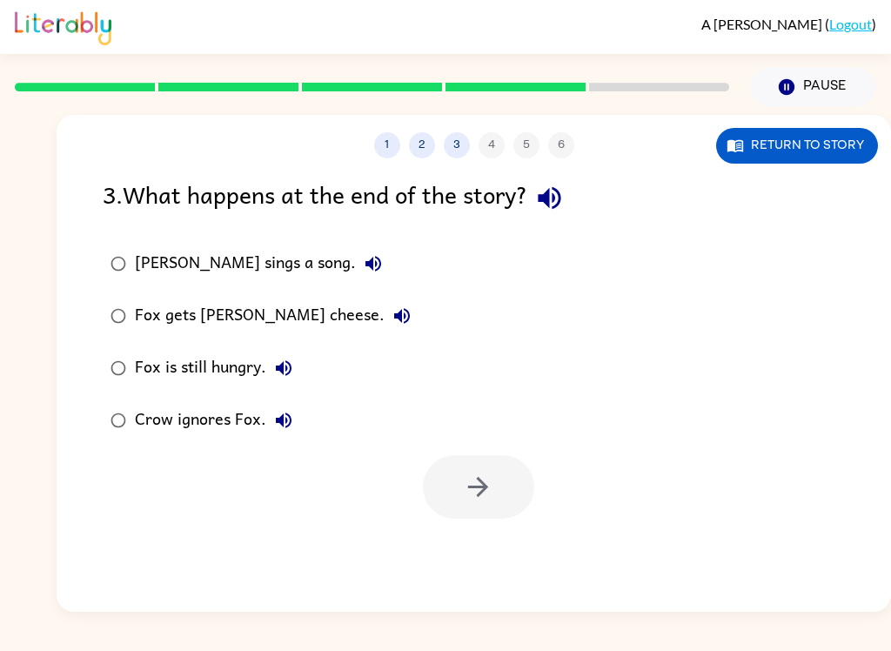
click at [204, 326] on div "Fox gets [PERSON_NAME] cheese." at bounding box center [277, 315] width 285 height 35
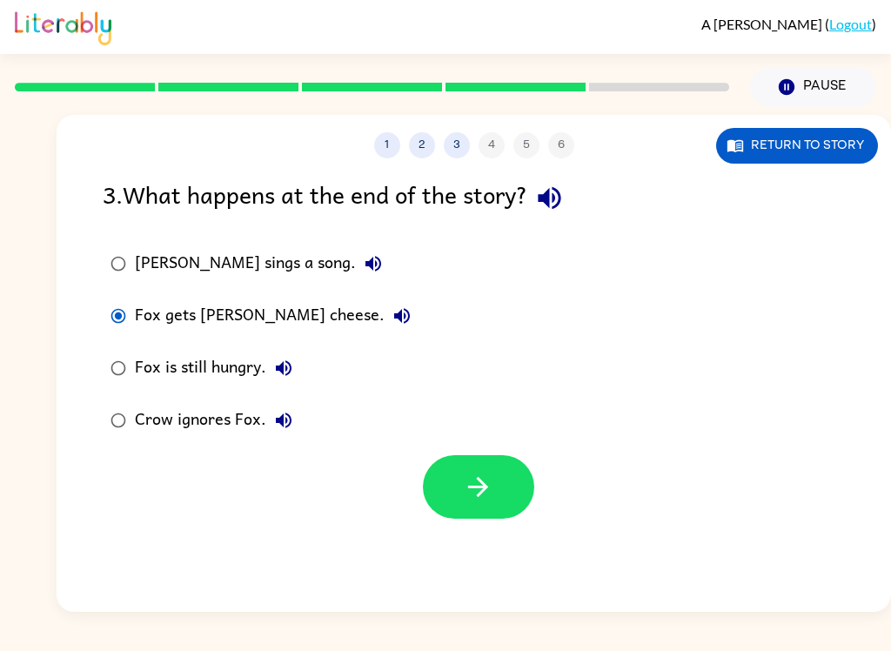
click at [481, 497] on icon "button" at bounding box center [478, 487] width 30 height 30
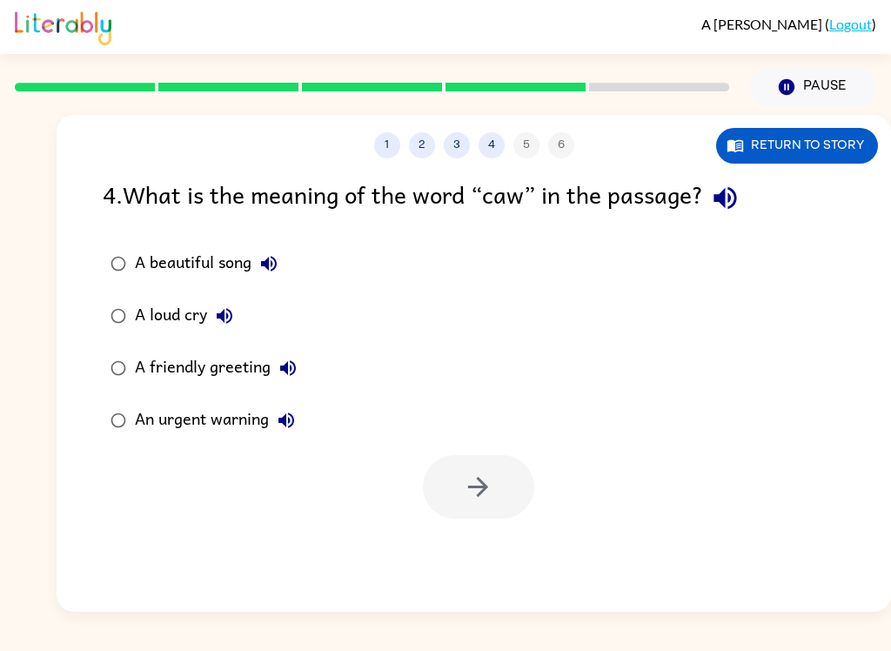
click at [158, 317] on div "A loud cry" at bounding box center [188, 315] width 107 height 35
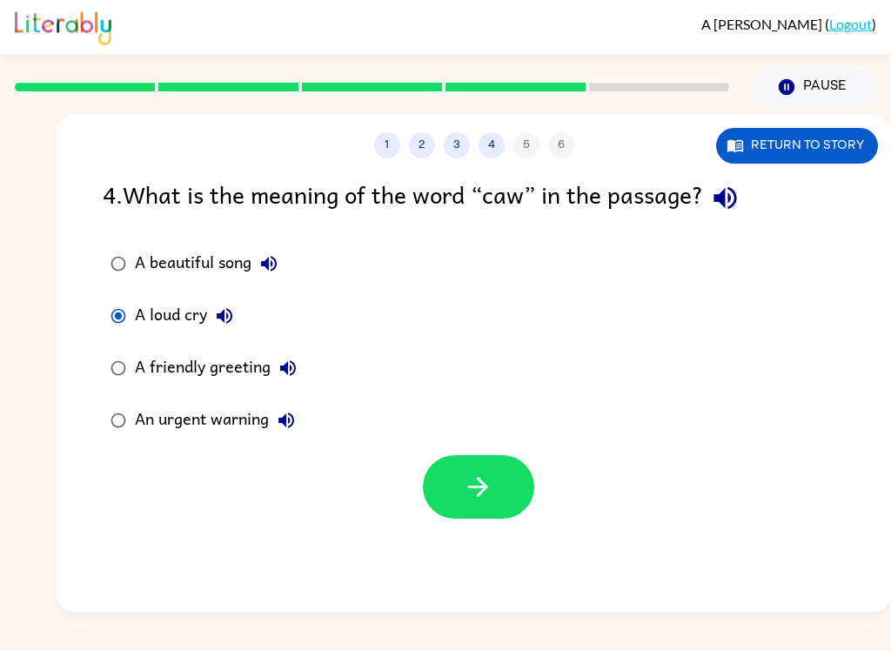
click at [476, 499] on icon "button" at bounding box center [478, 487] width 30 height 30
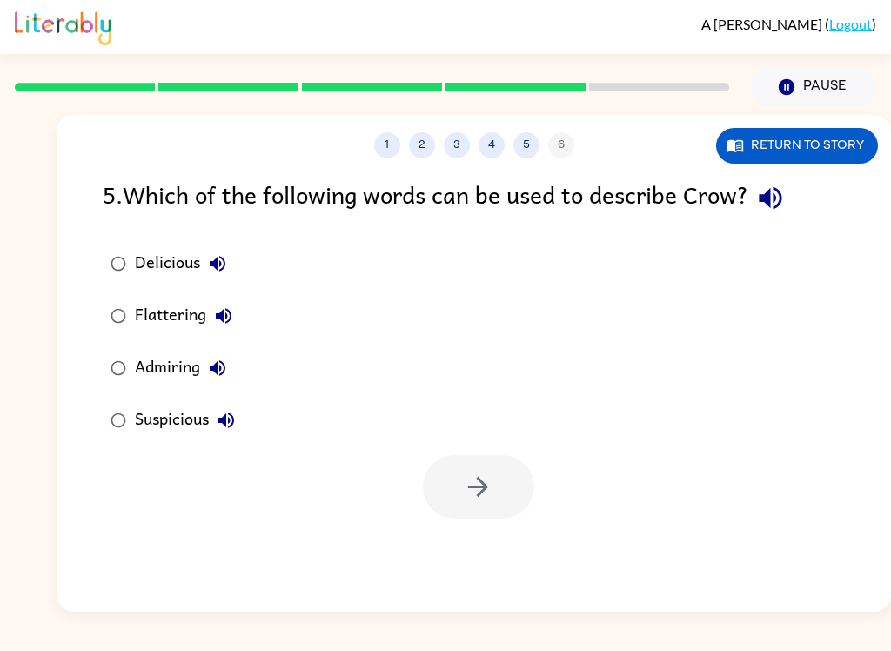
click at [184, 420] on div "Suspicious" at bounding box center [189, 420] width 109 height 35
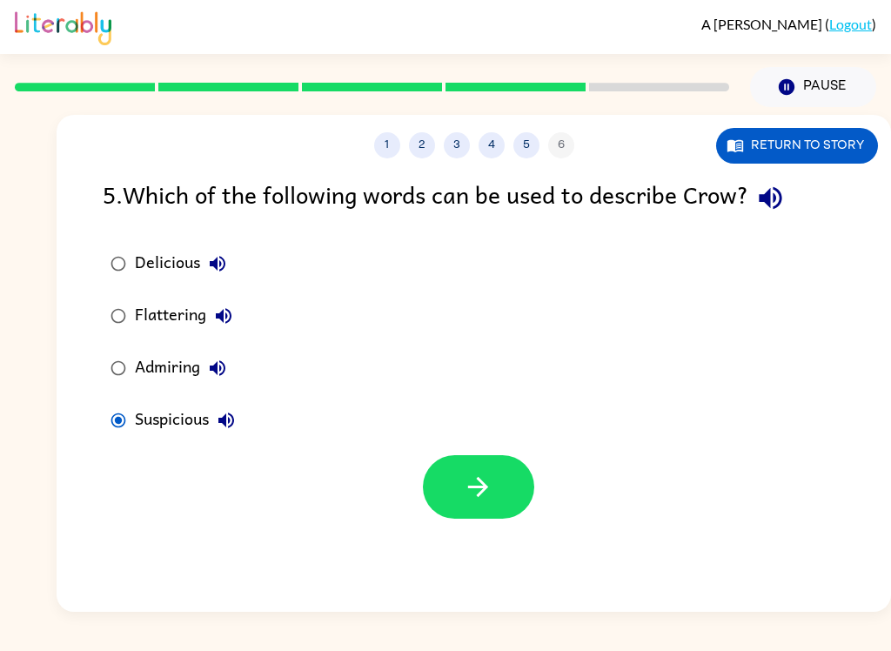
click at [178, 372] on div "Admiring" at bounding box center [185, 368] width 100 height 35
click at [499, 496] on button "button" at bounding box center [478, 487] width 111 height 64
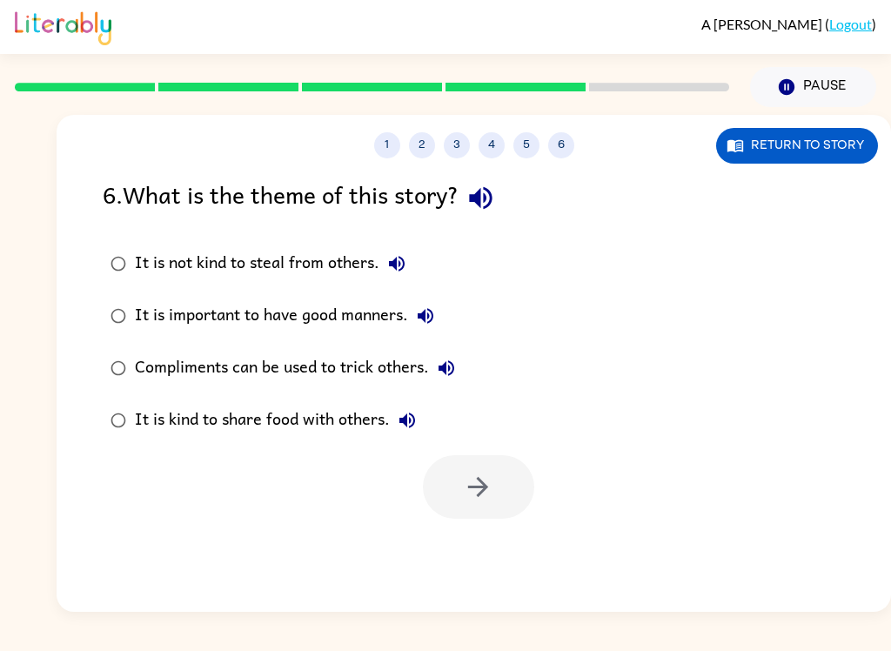
click at [486, 207] on icon "button" at bounding box center [480, 198] width 23 height 23
click at [492, 188] on icon "button" at bounding box center [481, 198] width 30 height 30
click at [478, 204] on icon "button" at bounding box center [481, 198] width 30 height 30
click at [296, 271] on div "It is not kind to steal from others." at bounding box center [274, 263] width 279 height 35
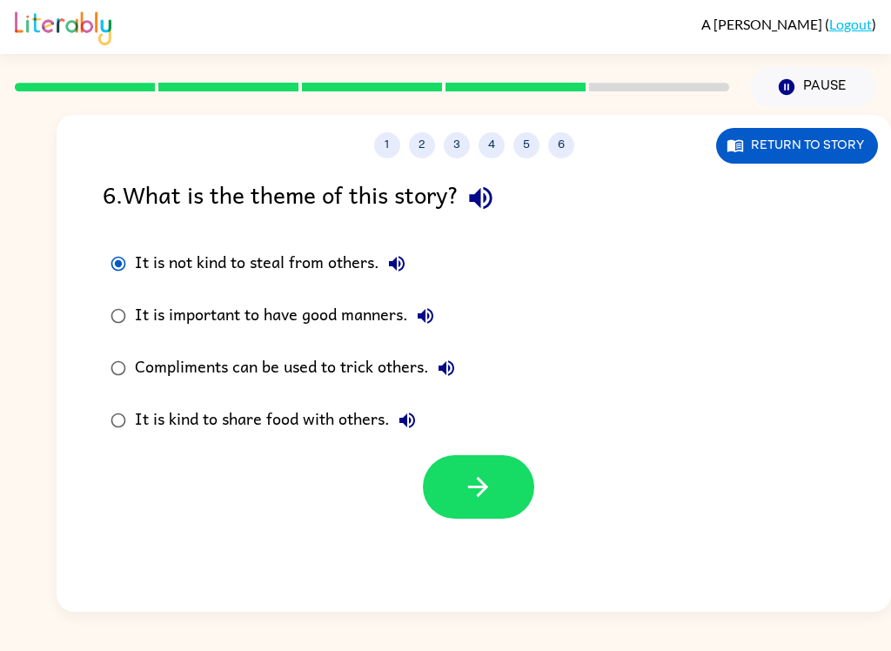
click at [322, 372] on div "Compliments can be used to trick others." at bounding box center [299, 368] width 329 height 35
click at [509, 493] on button "button" at bounding box center [478, 487] width 111 height 64
